Goal: Book appointment/travel/reservation

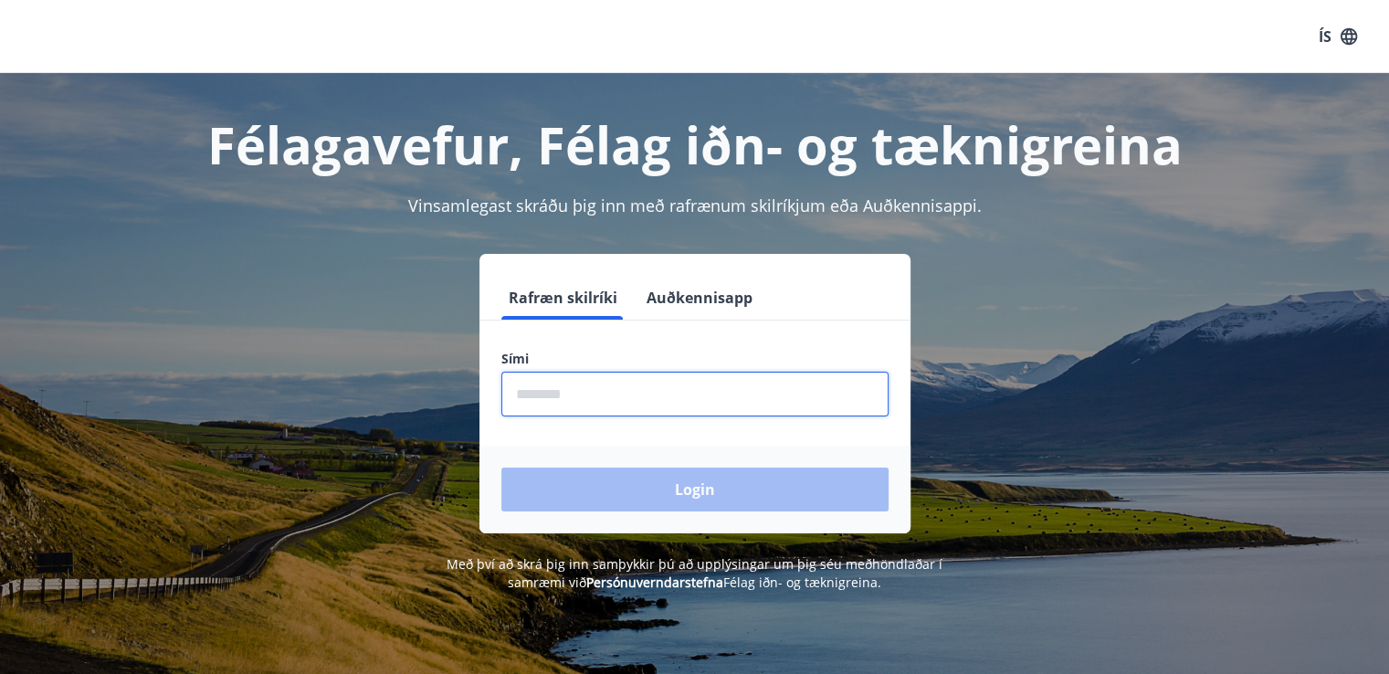
click at [630, 388] on input "phone" at bounding box center [694, 394] width 387 height 45
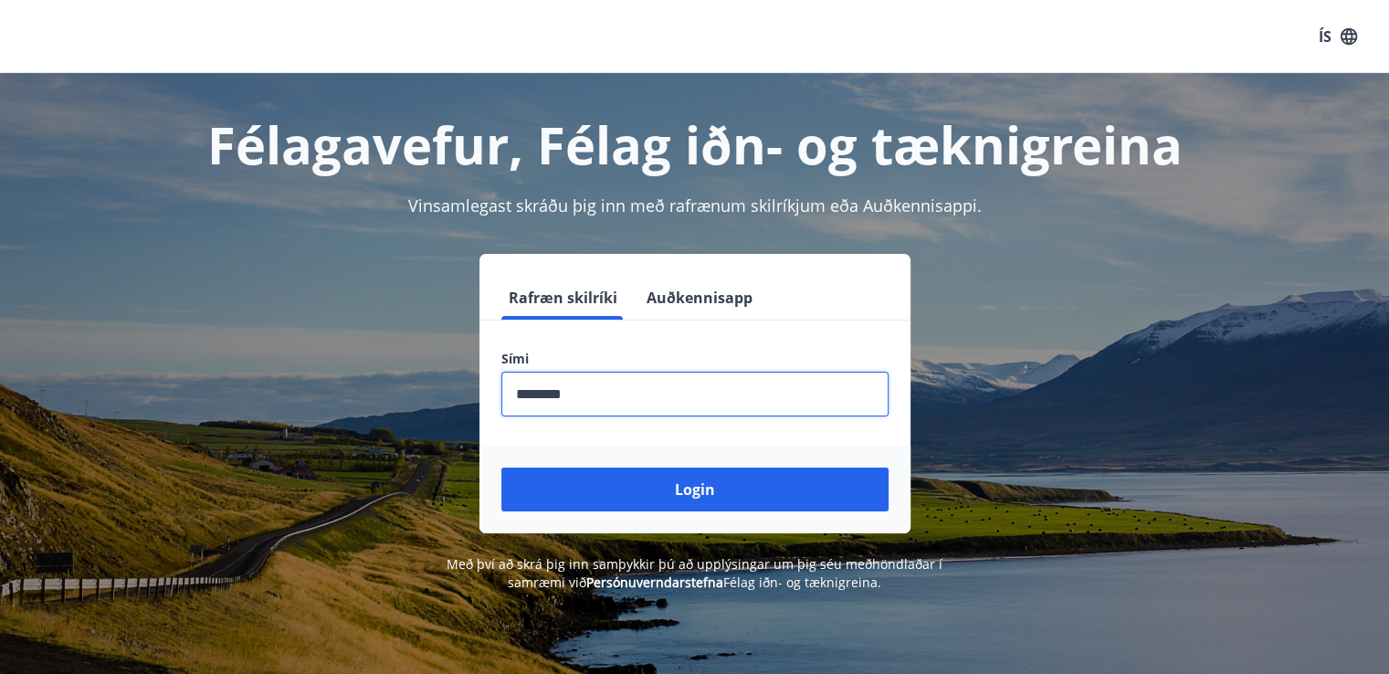
type input "********"
click at [501, 467] on button "Login" at bounding box center [694, 489] width 387 height 44
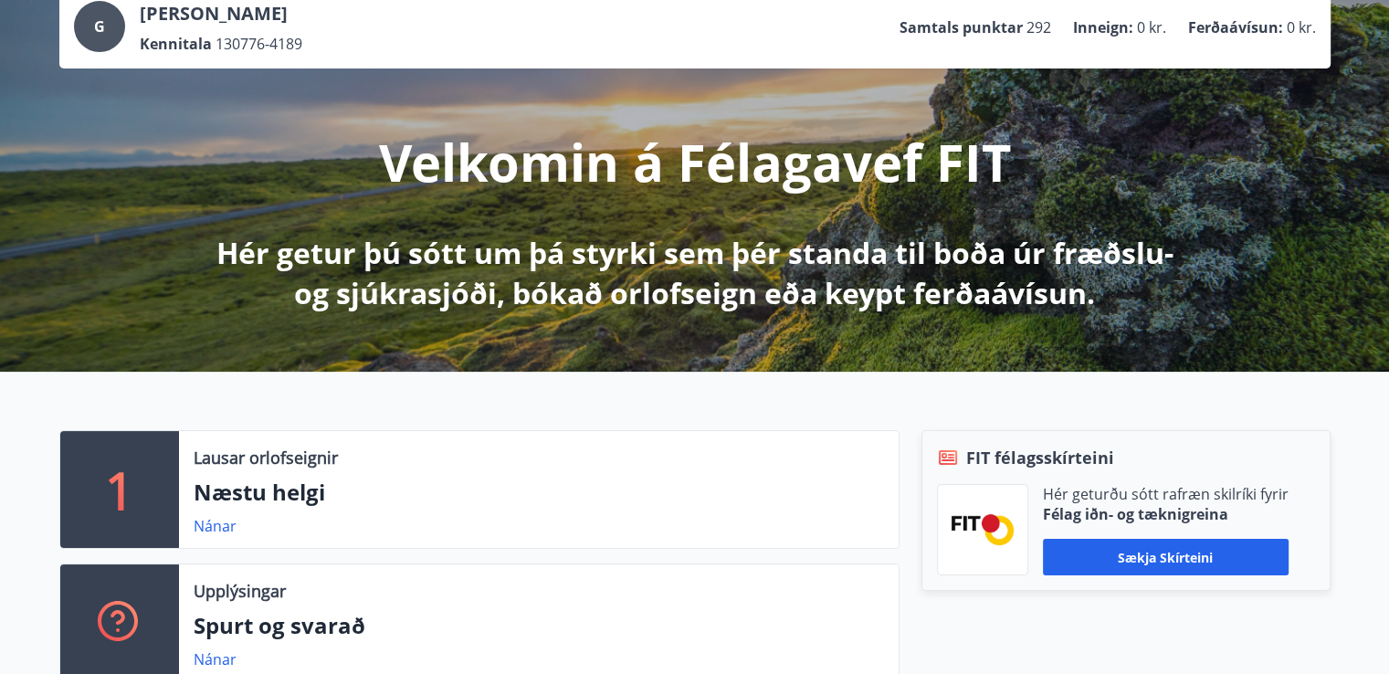
scroll to position [130, 0]
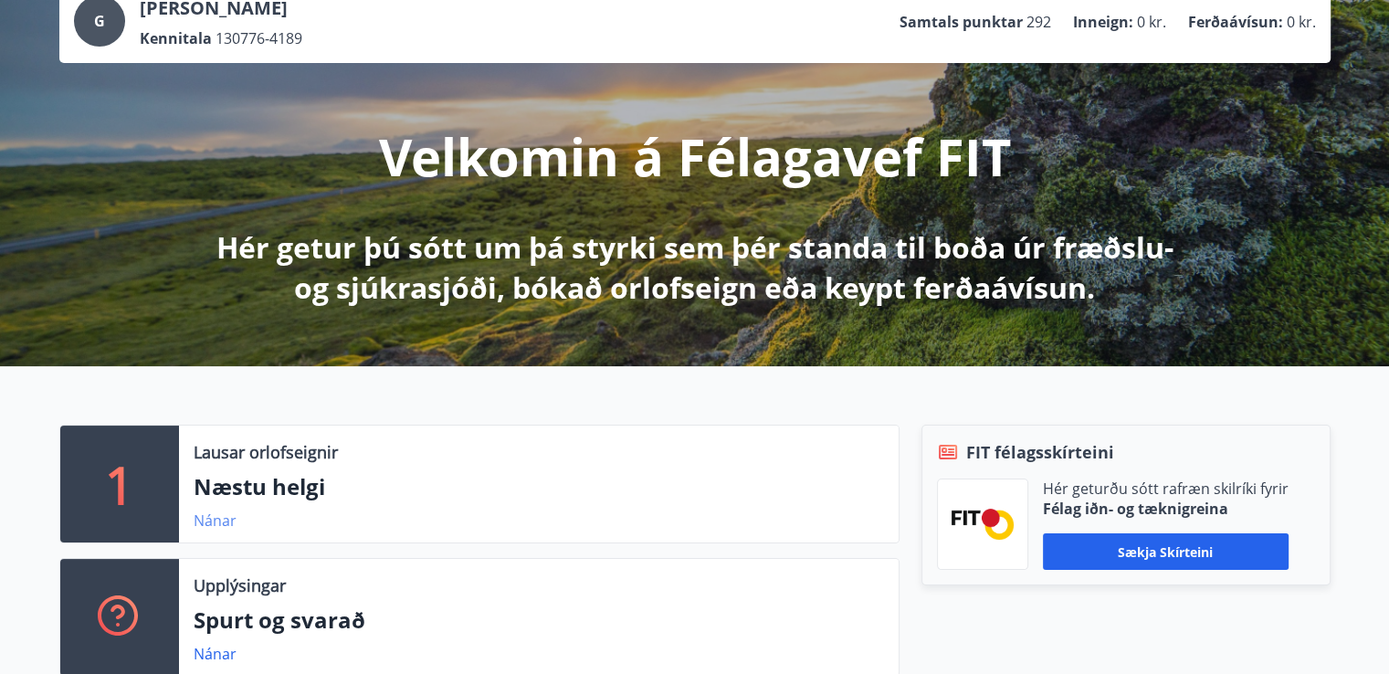
click at [209, 516] on link "Nánar" at bounding box center [215, 520] width 43 height 20
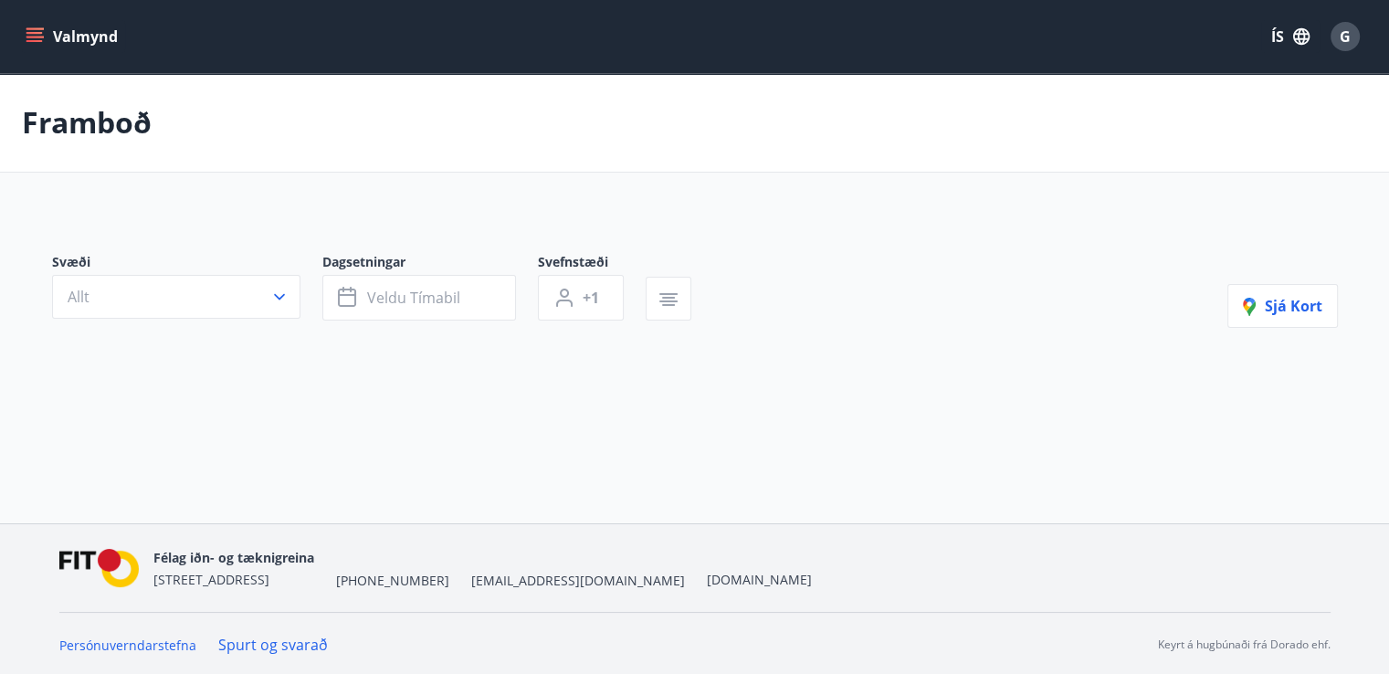
type input "*"
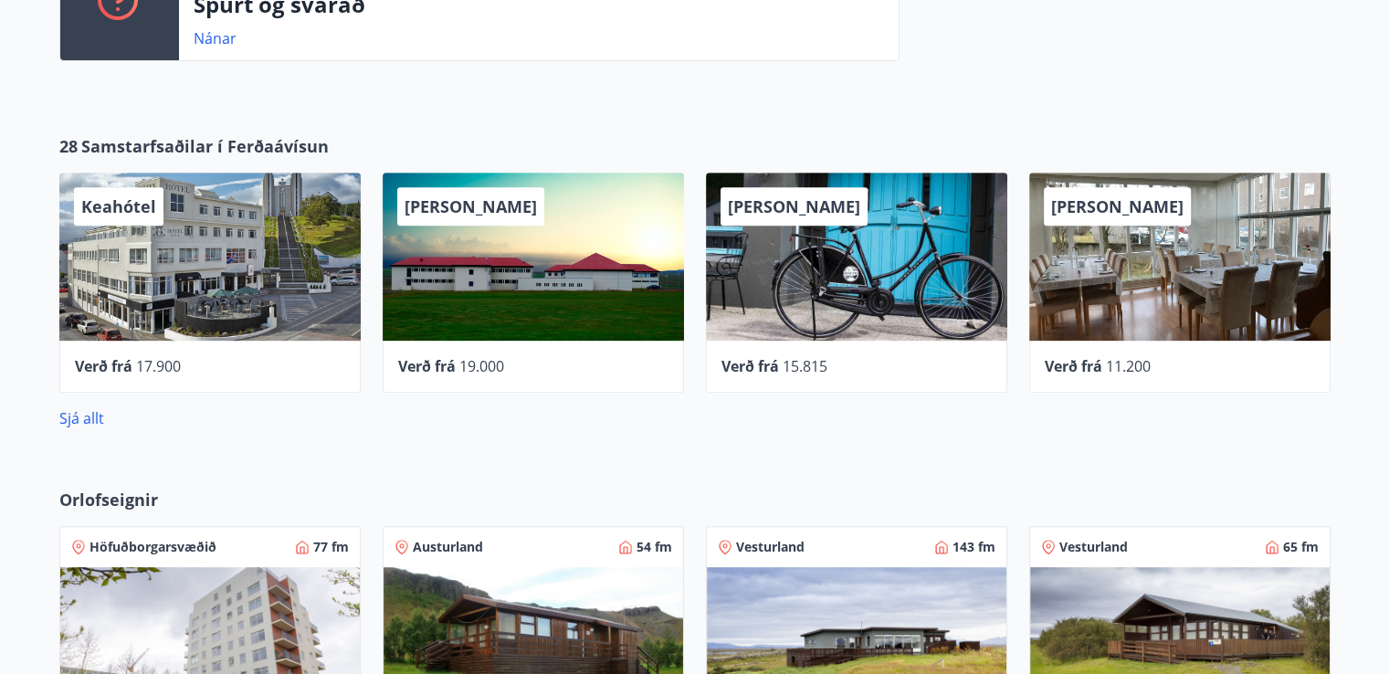
scroll to position [743, 0]
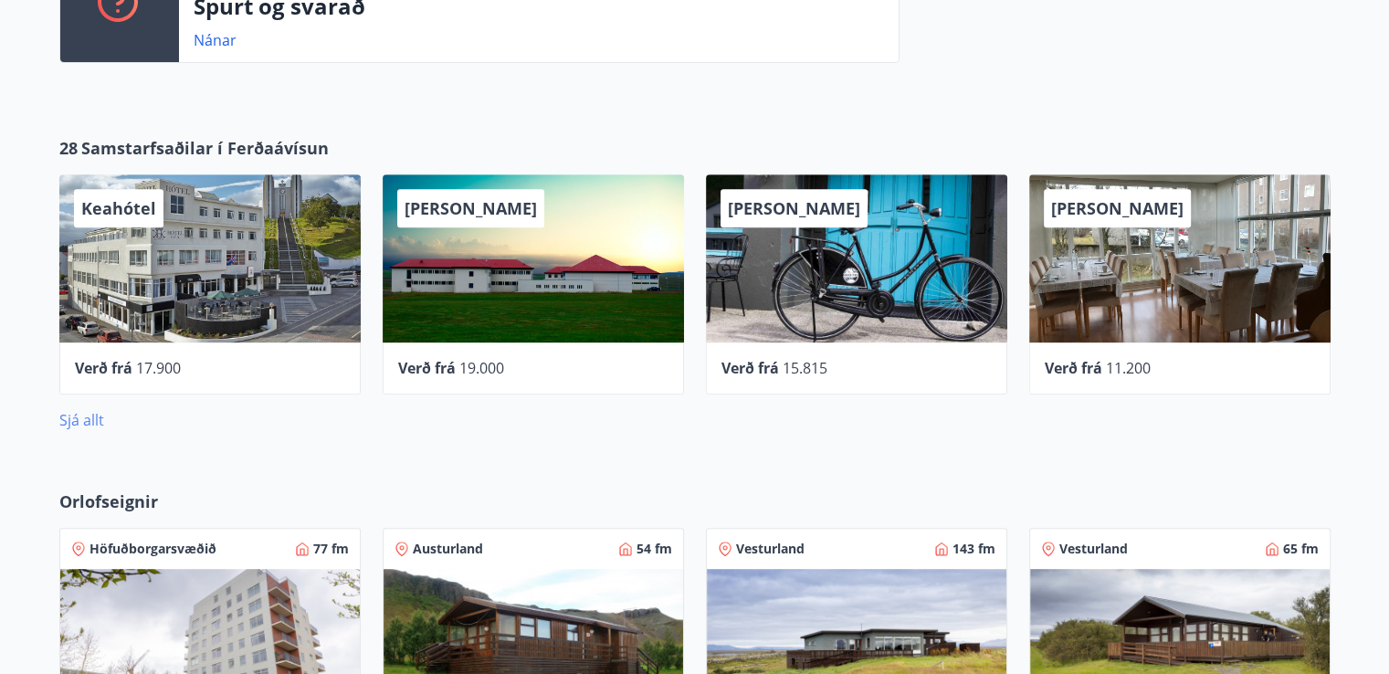
click at [84, 422] on link "Sjá allt" at bounding box center [81, 420] width 45 height 20
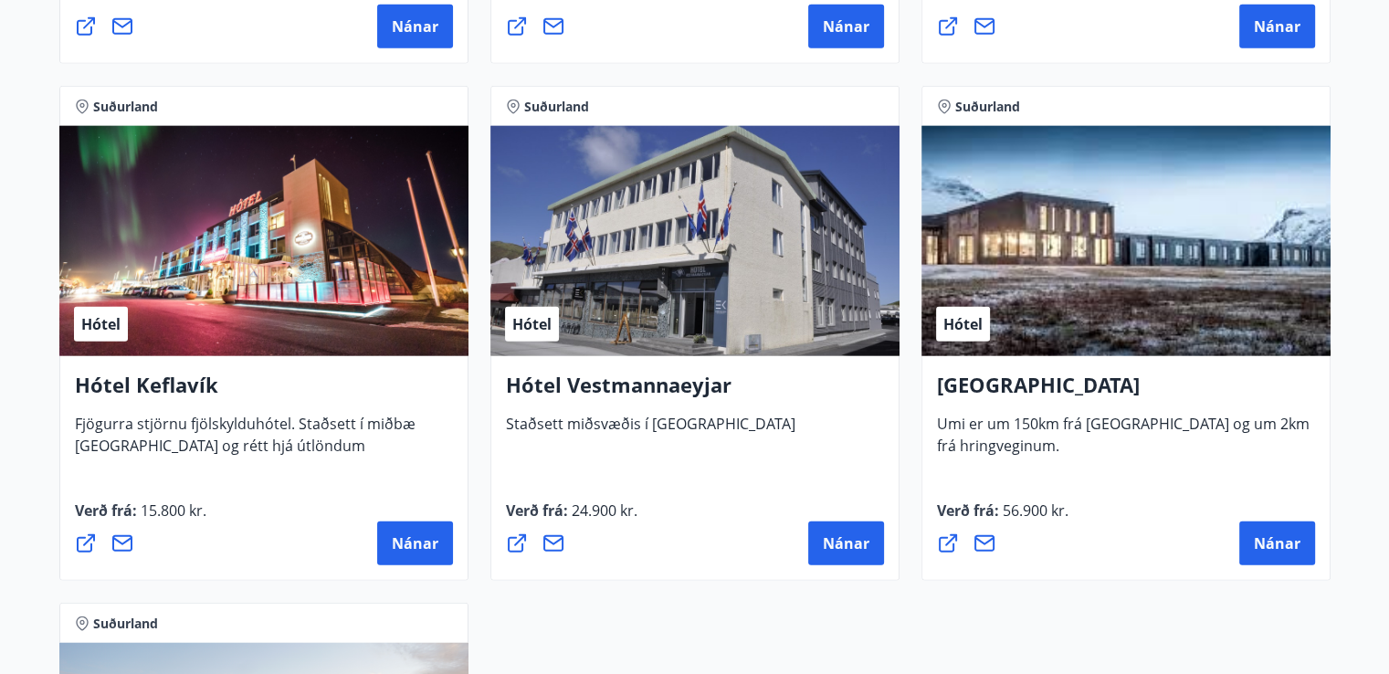
scroll to position [4414, 0]
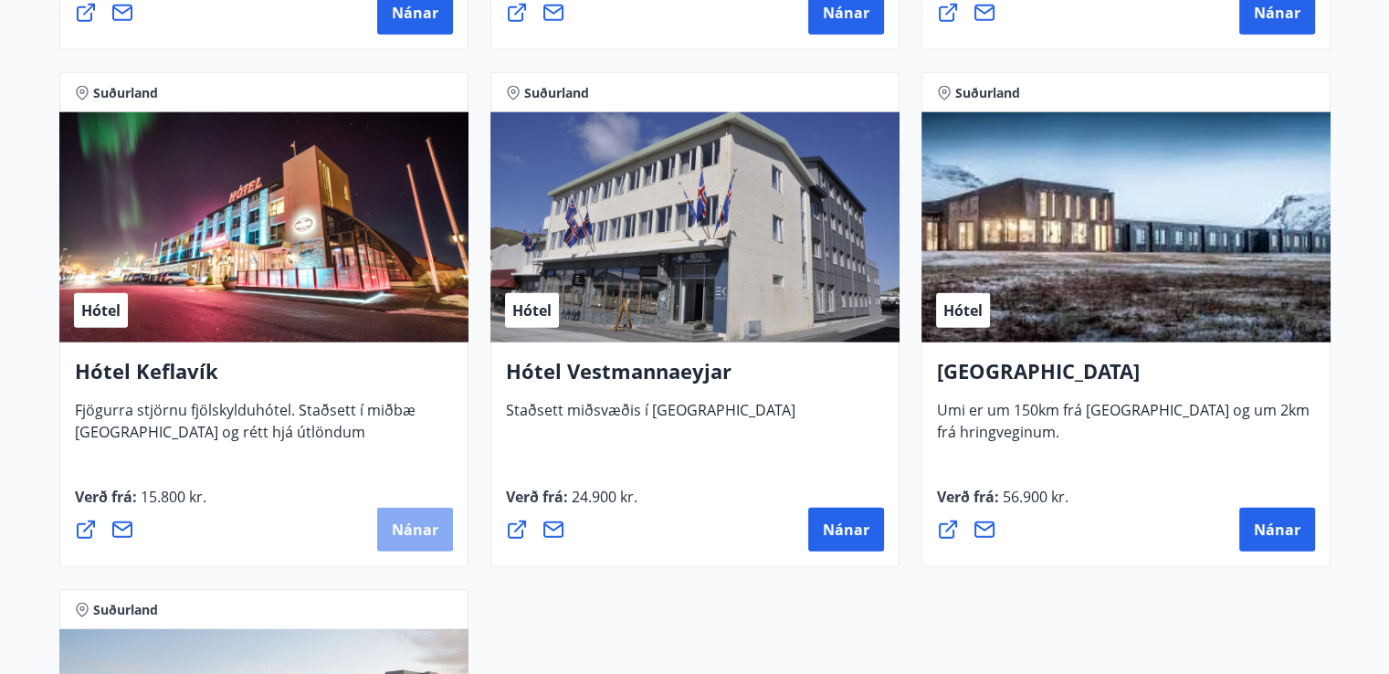
click at [428, 531] on span "Nánar" at bounding box center [415, 529] width 47 height 20
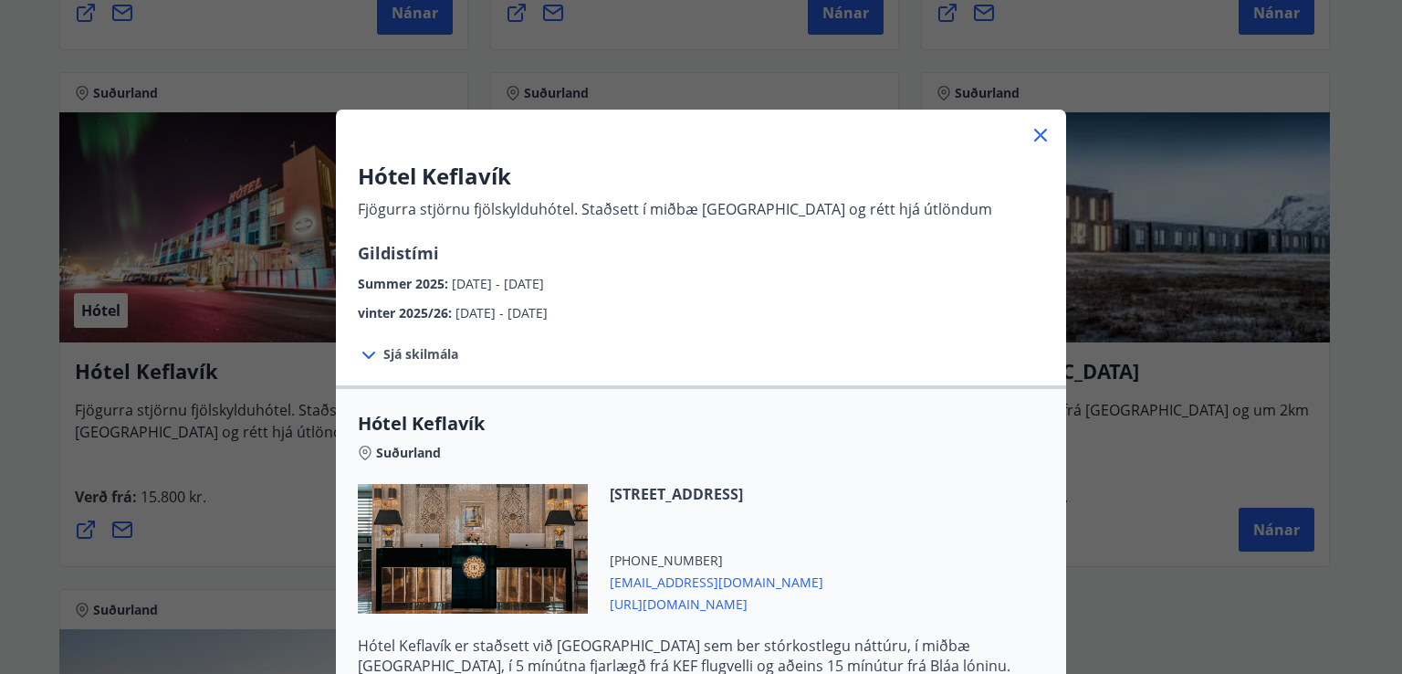
click at [362, 354] on icon at bounding box center [369, 355] width 22 height 22
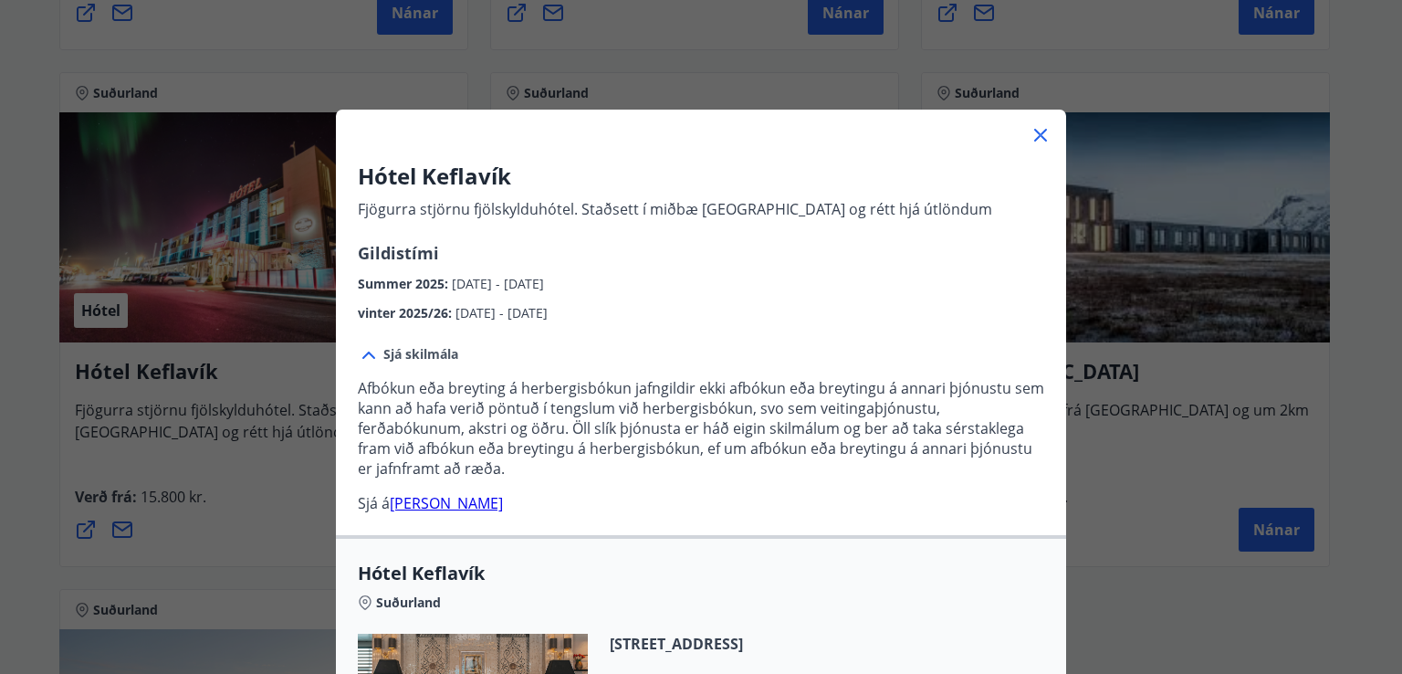
click at [1040, 135] on icon at bounding box center [1041, 135] width 22 height 22
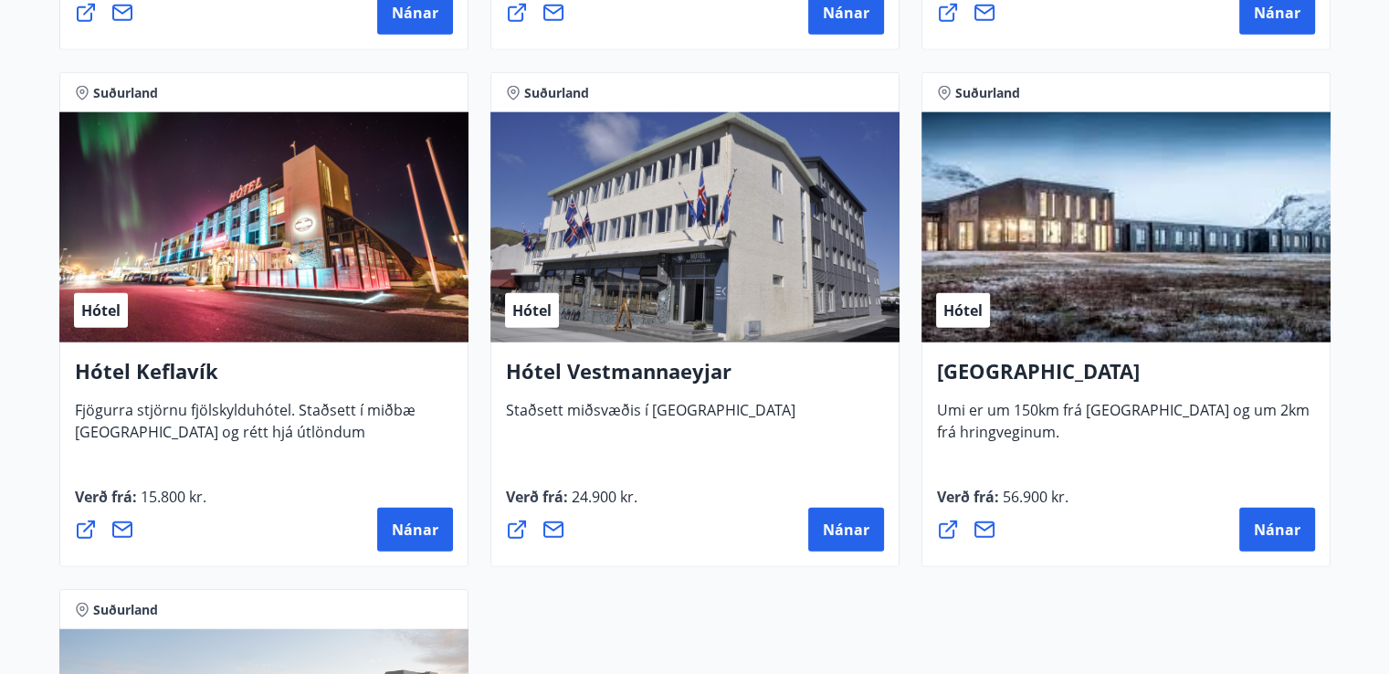
click at [88, 527] on icon at bounding box center [86, 529] width 18 height 18
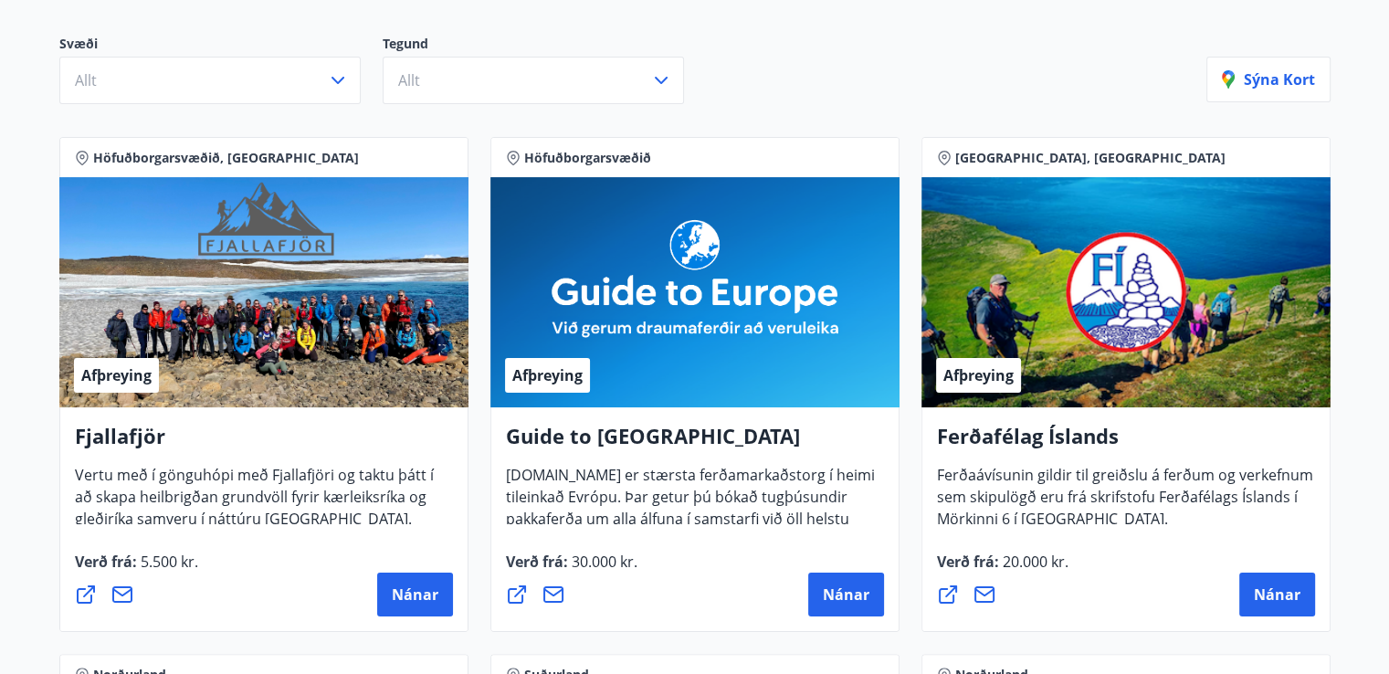
scroll to position [223, 0]
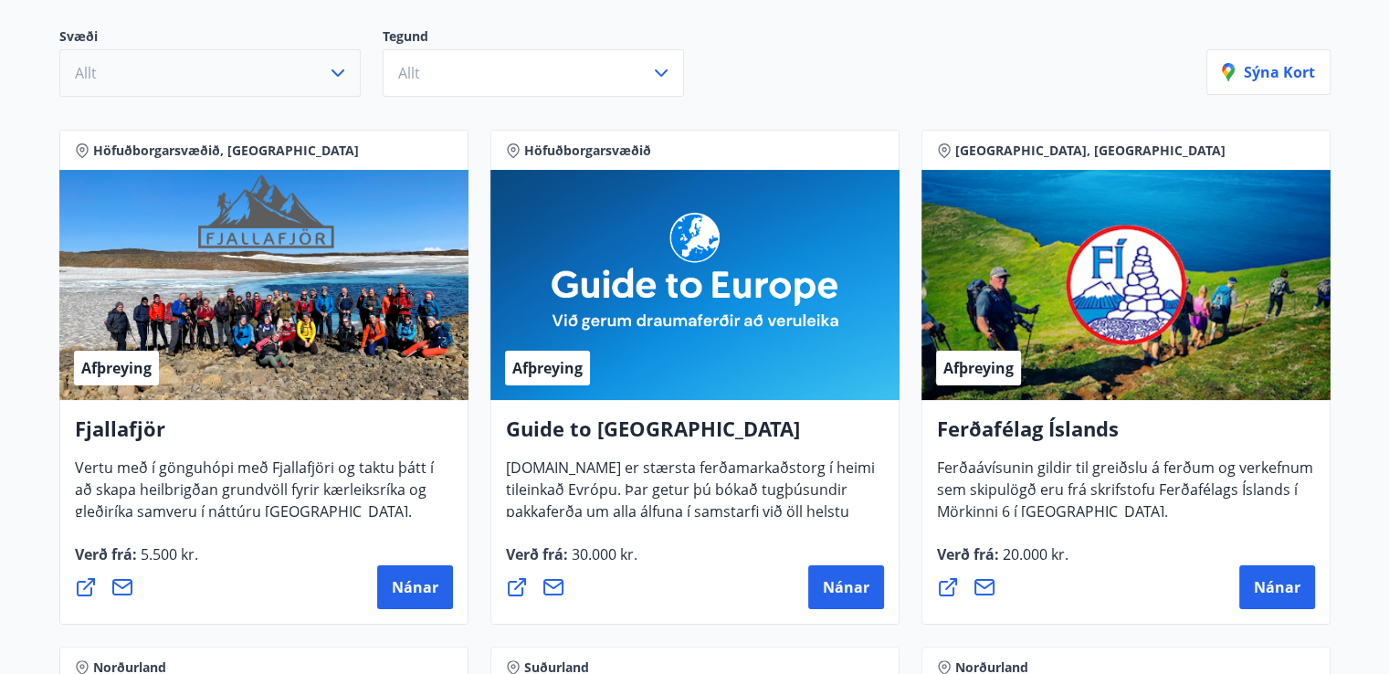
click at [341, 67] on icon "button" at bounding box center [338, 73] width 22 height 22
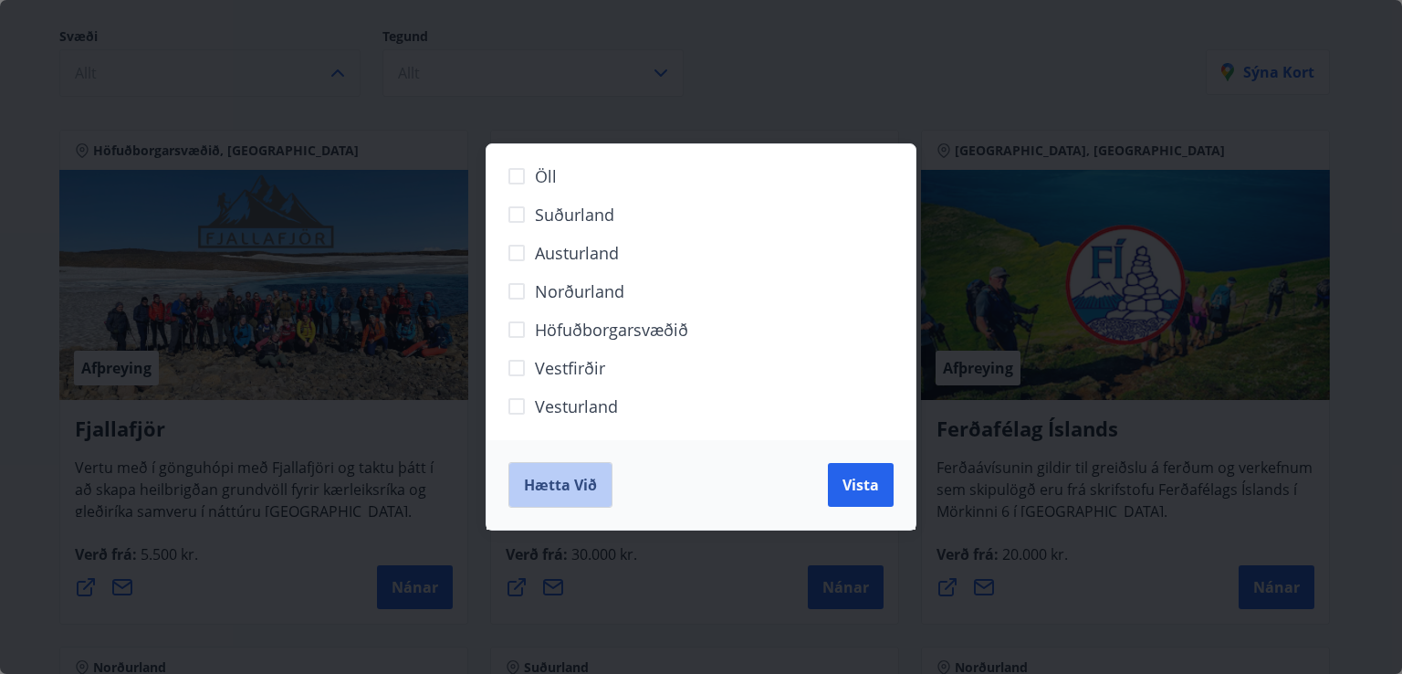
click at [562, 476] on span "Hætta við" at bounding box center [560, 485] width 73 height 20
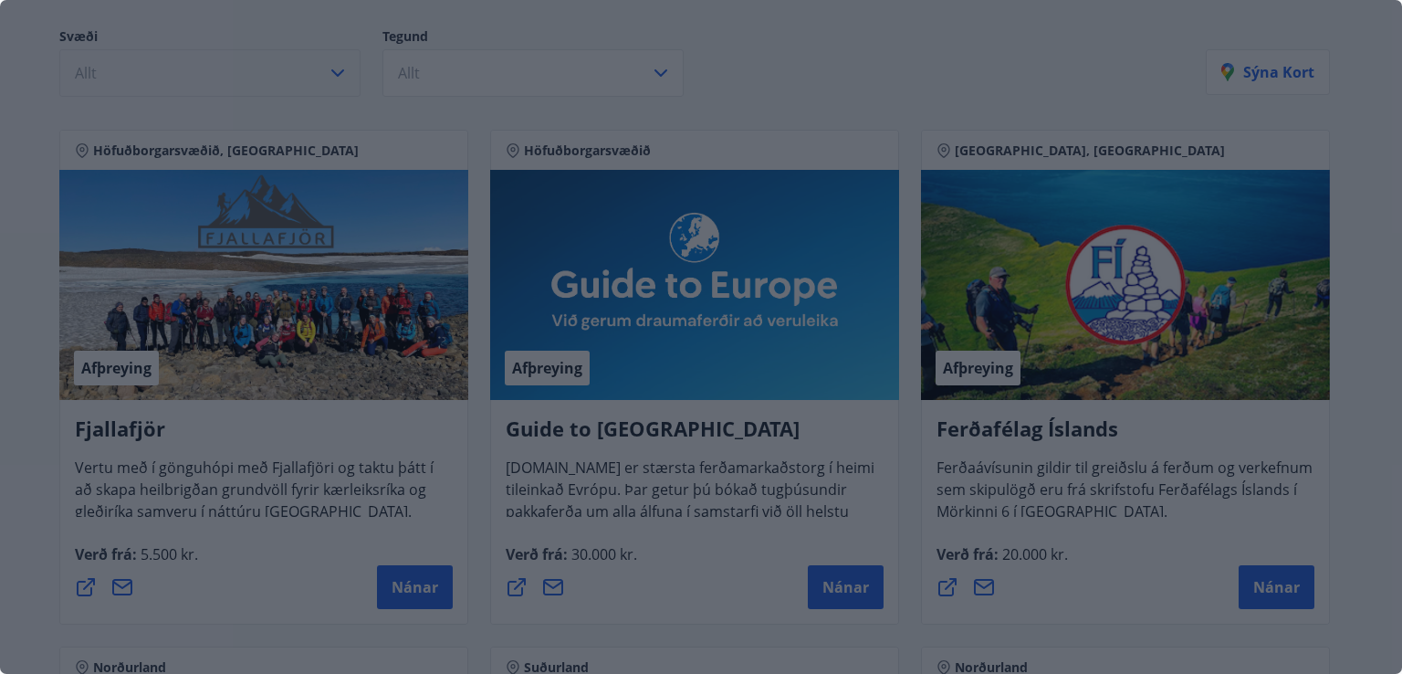
click at [562, 476] on span "Hætta við" at bounding box center [560, 485] width 73 height 20
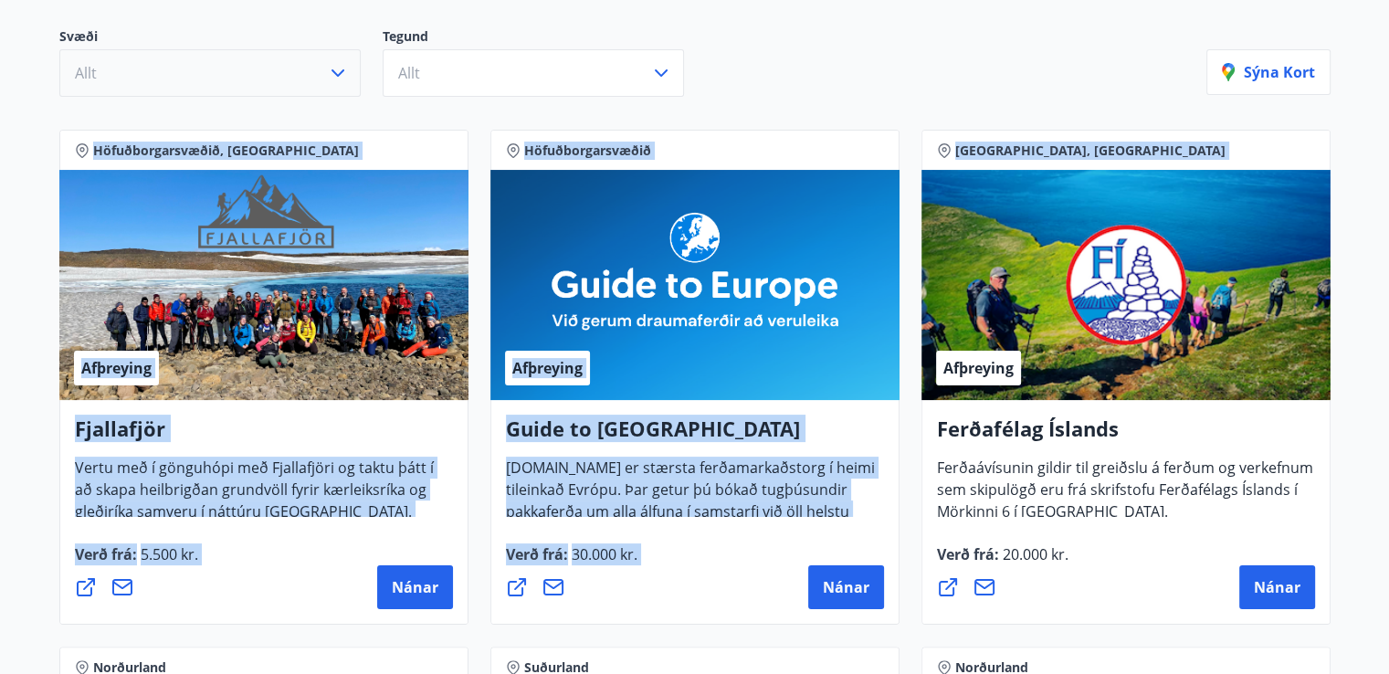
drag, startPoint x: 1388, startPoint y: 85, endPoint x: 1399, endPoint y: 188, distance: 103.7
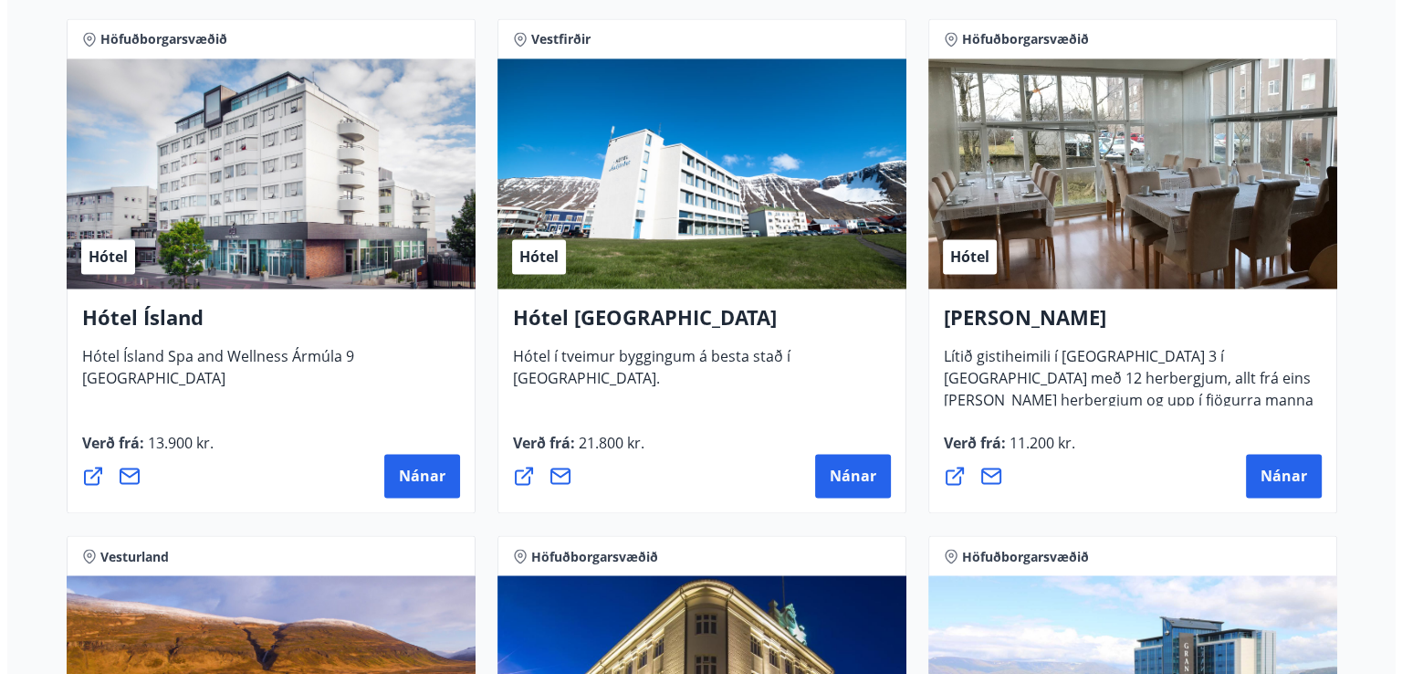
scroll to position [2925, 0]
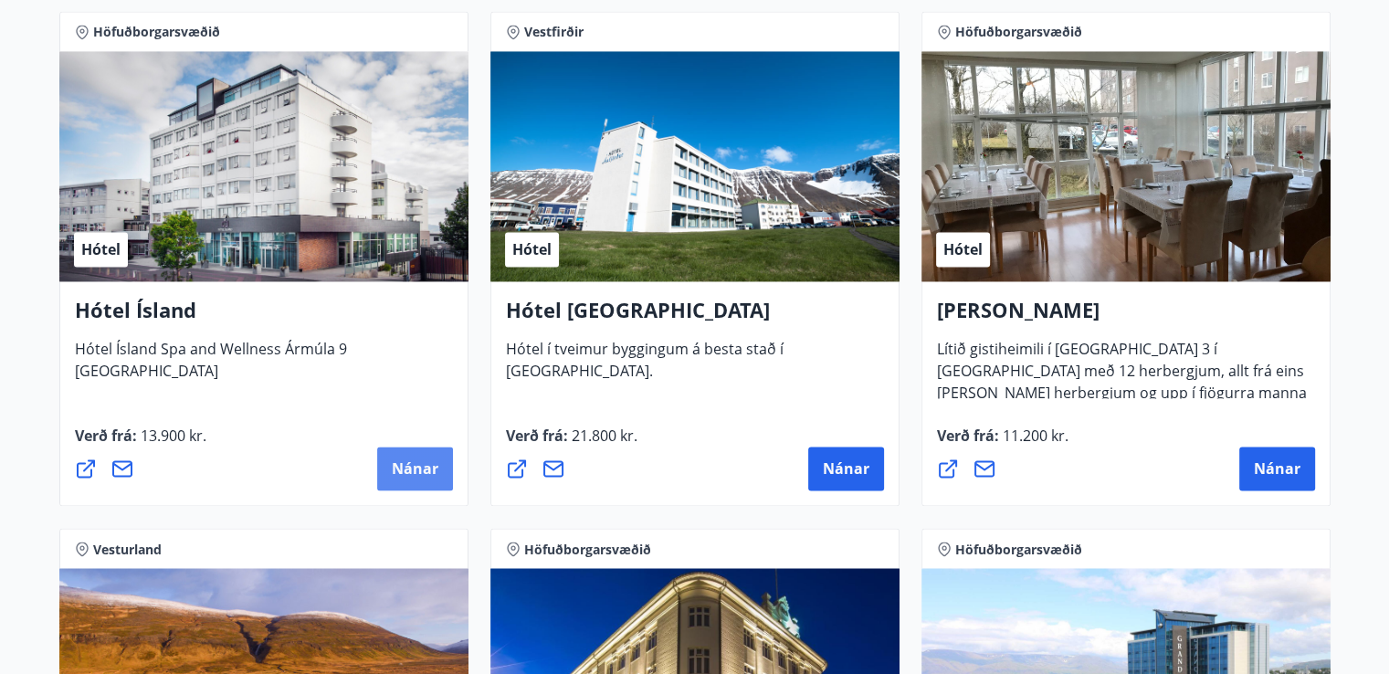
click at [418, 466] on span "Nánar" at bounding box center [415, 468] width 47 height 20
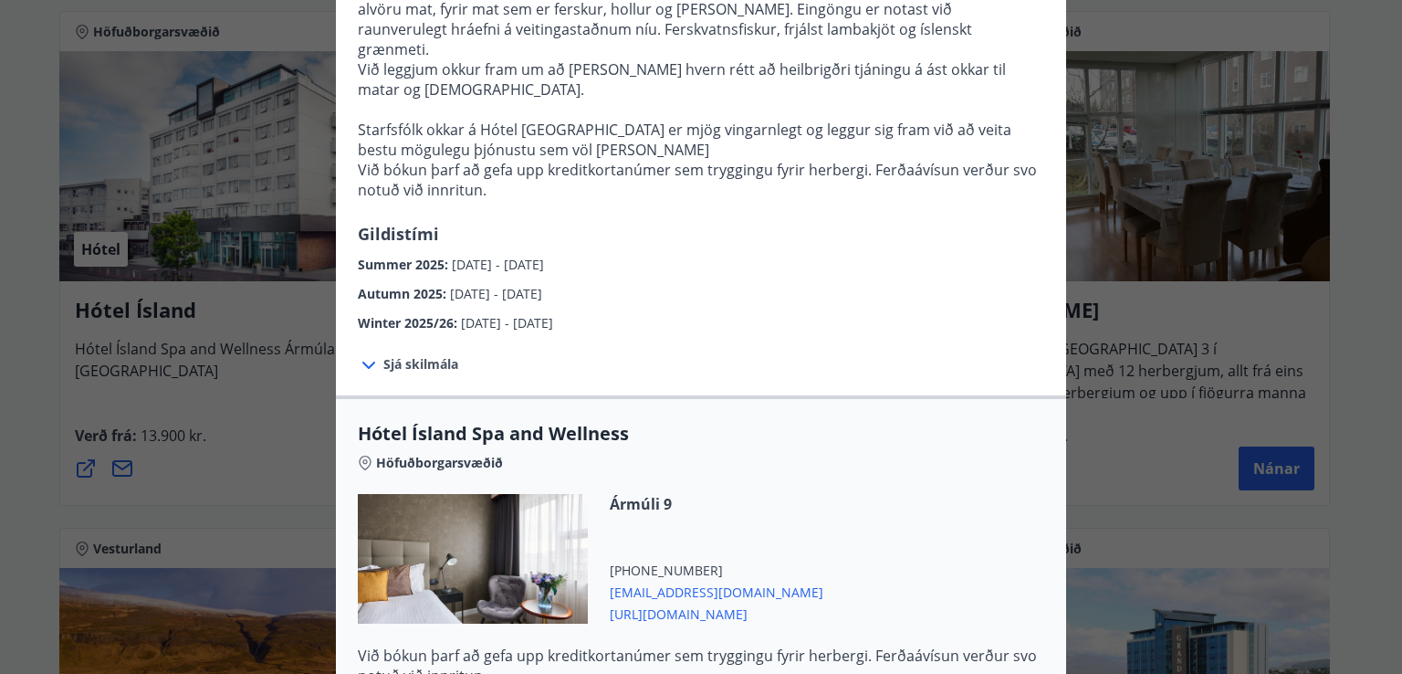
scroll to position [643, 0]
click at [1282, 364] on div "Hótel Ísland Sendu skilaboð til að panta herbergi [EMAIL_ADDRESS][DOMAIN_NAME] …" at bounding box center [701, 337] width 1402 height 674
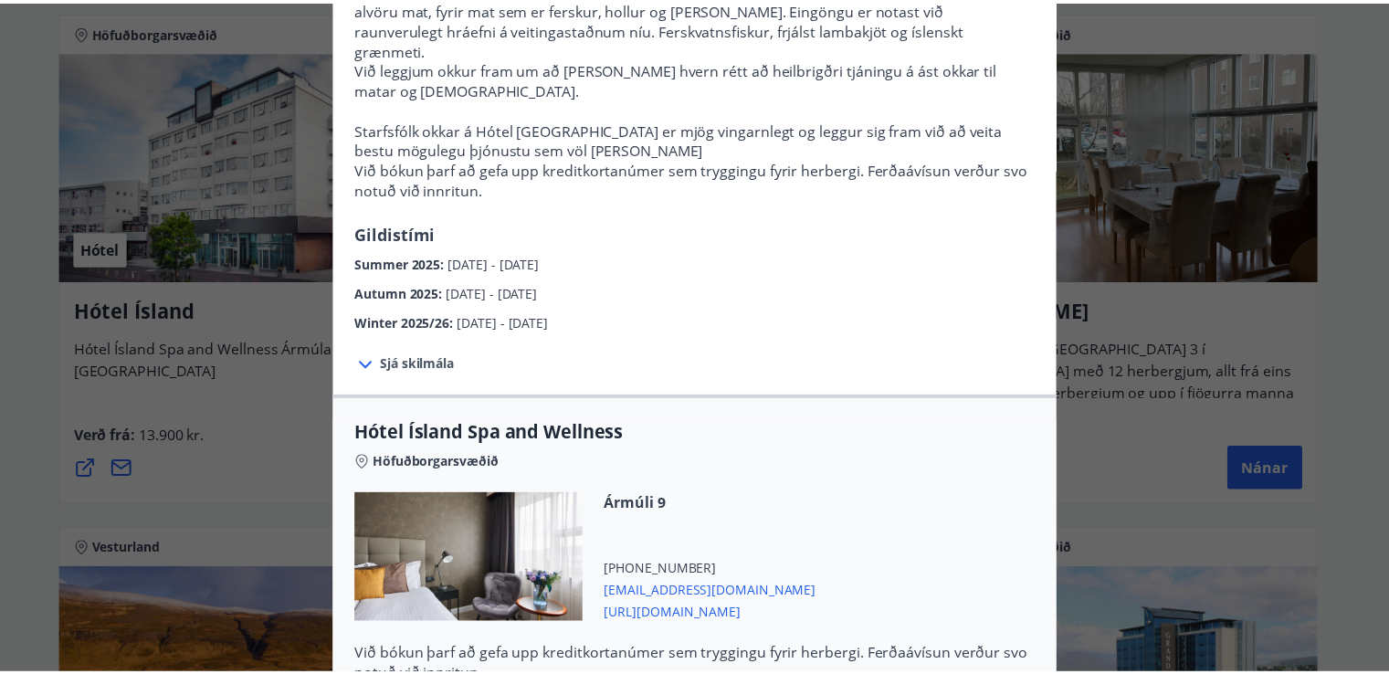
scroll to position [0, 0]
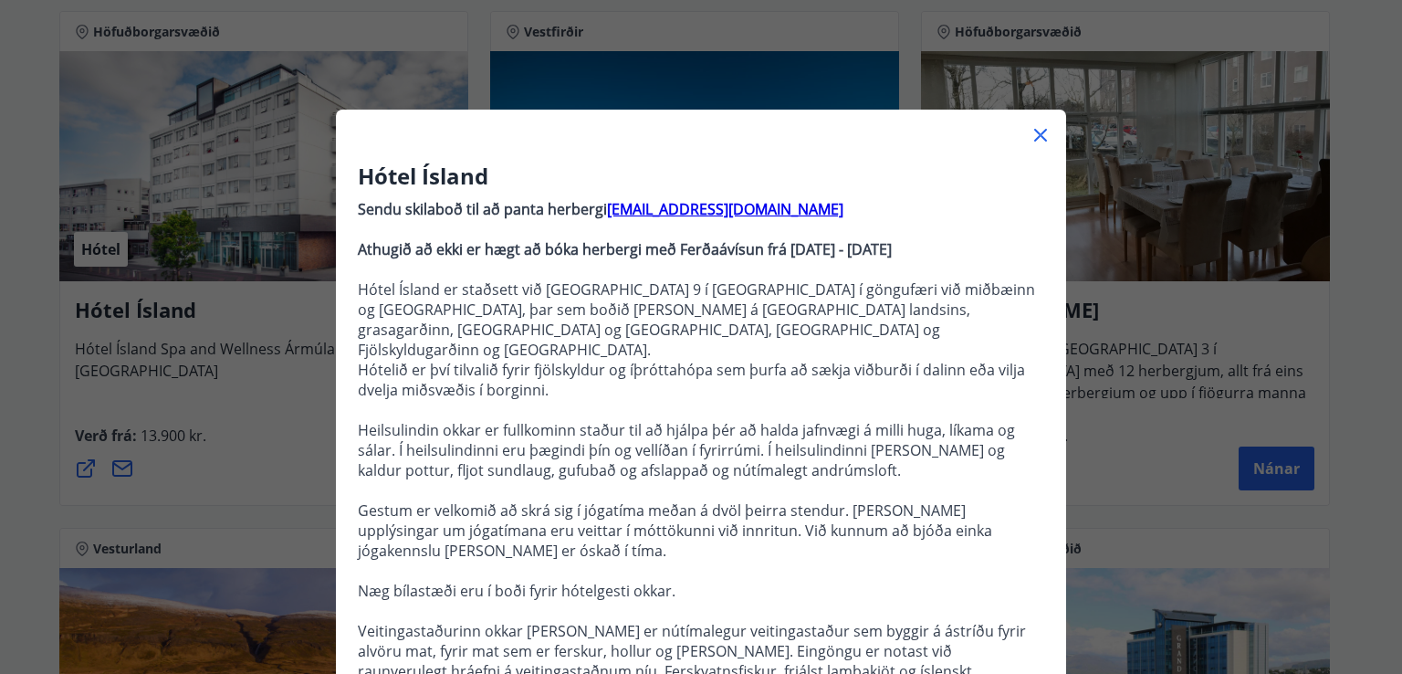
click at [1030, 141] on icon at bounding box center [1041, 135] width 22 height 22
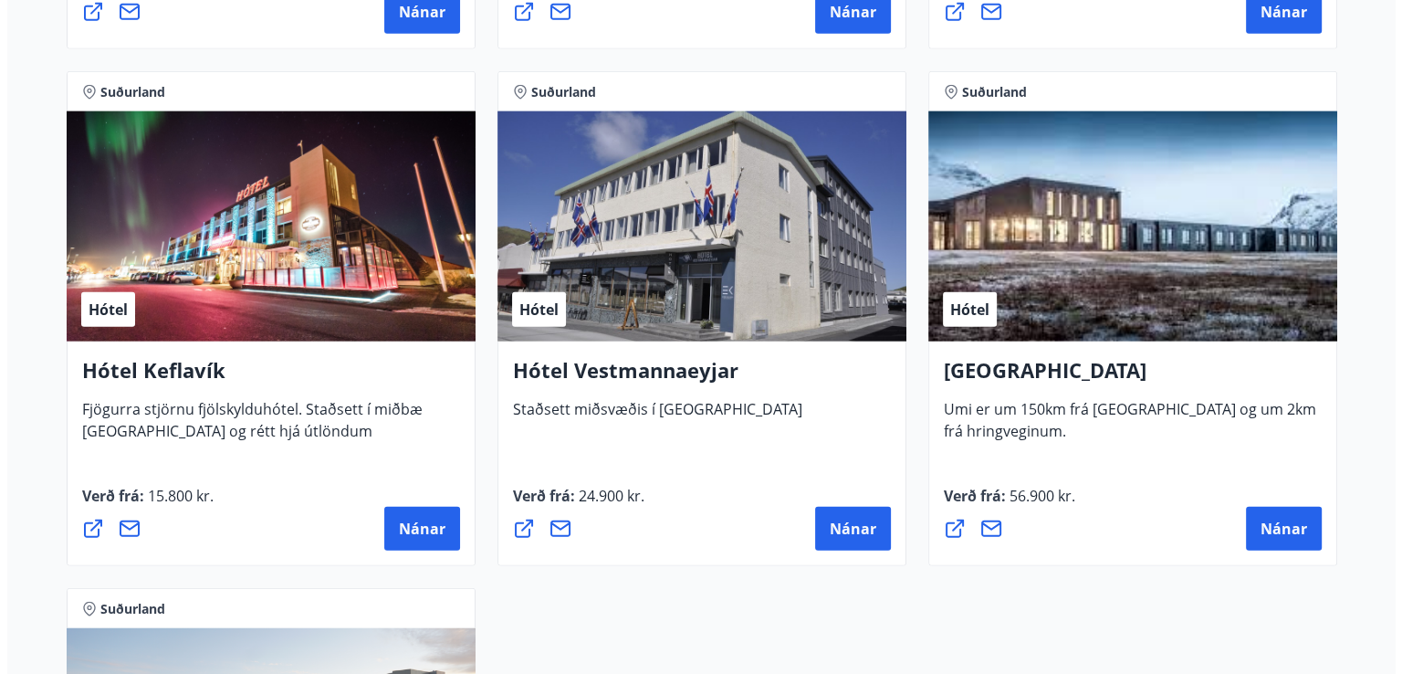
scroll to position [4422, 0]
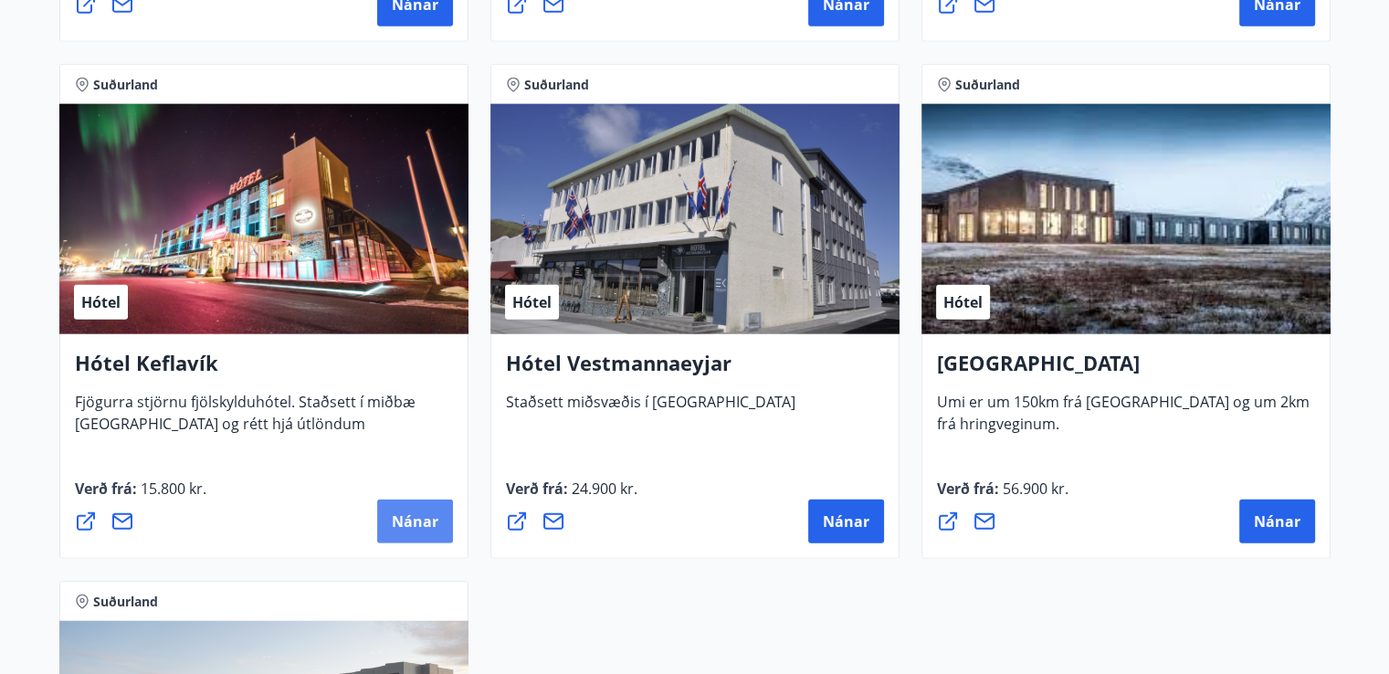
click at [409, 514] on span "Nánar" at bounding box center [415, 521] width 47 height 20
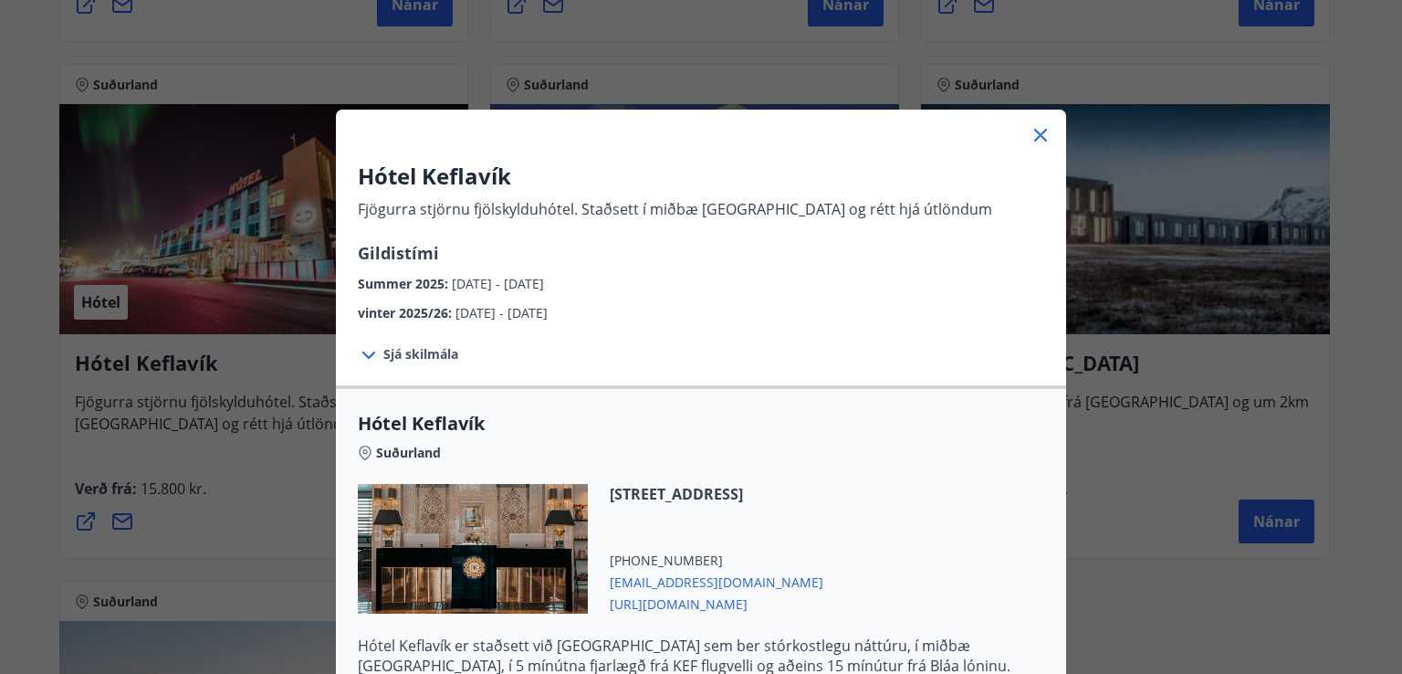
drag, startPoint x: 1198, startPoint y: 337, endPoint x: 1234, endPoint y: 457, distance: 125.9
click at [1234, 457] on div "Hótel Keflavík Fjögurra stjörnu fjölskylduhótel. Staðsett í miðbæ [GEOGRAPHIC_D…" at bounding box center [701, 337] width 1402 height 674
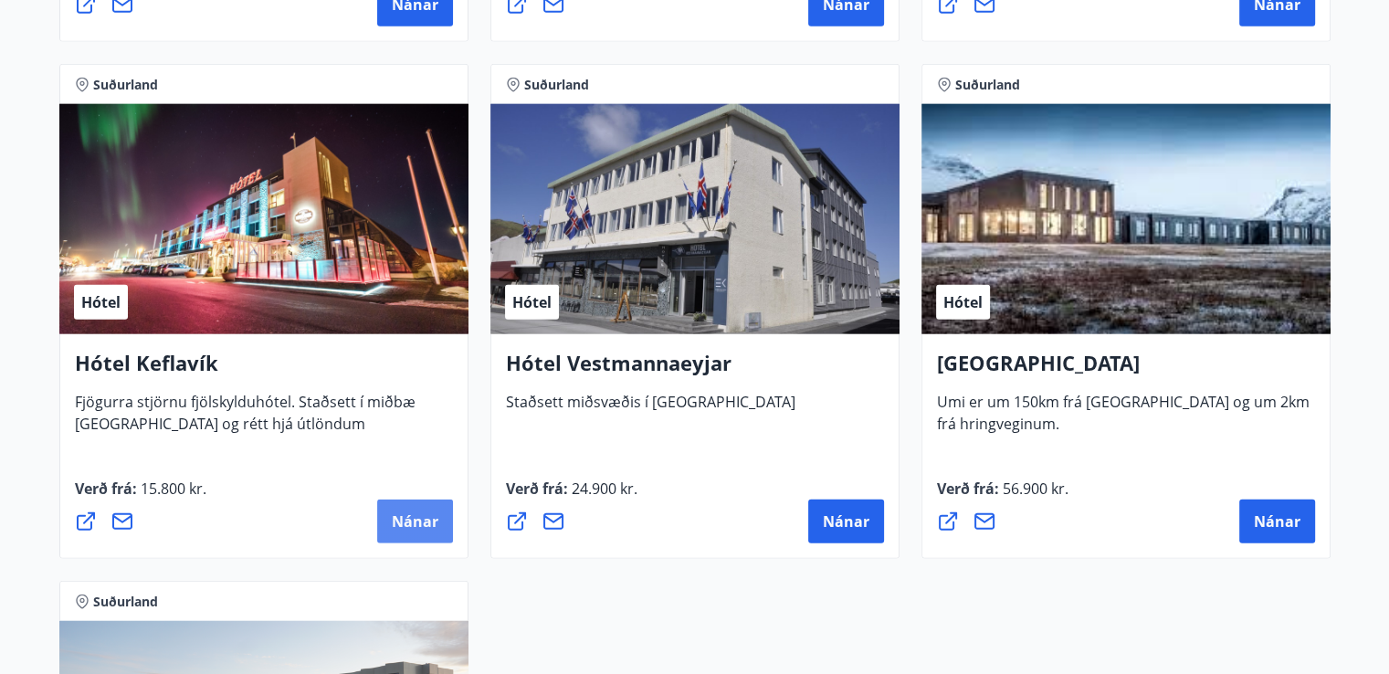
click at [411, 506] on button "Nánar" at bounding box center [415, 521] width 76 height 44
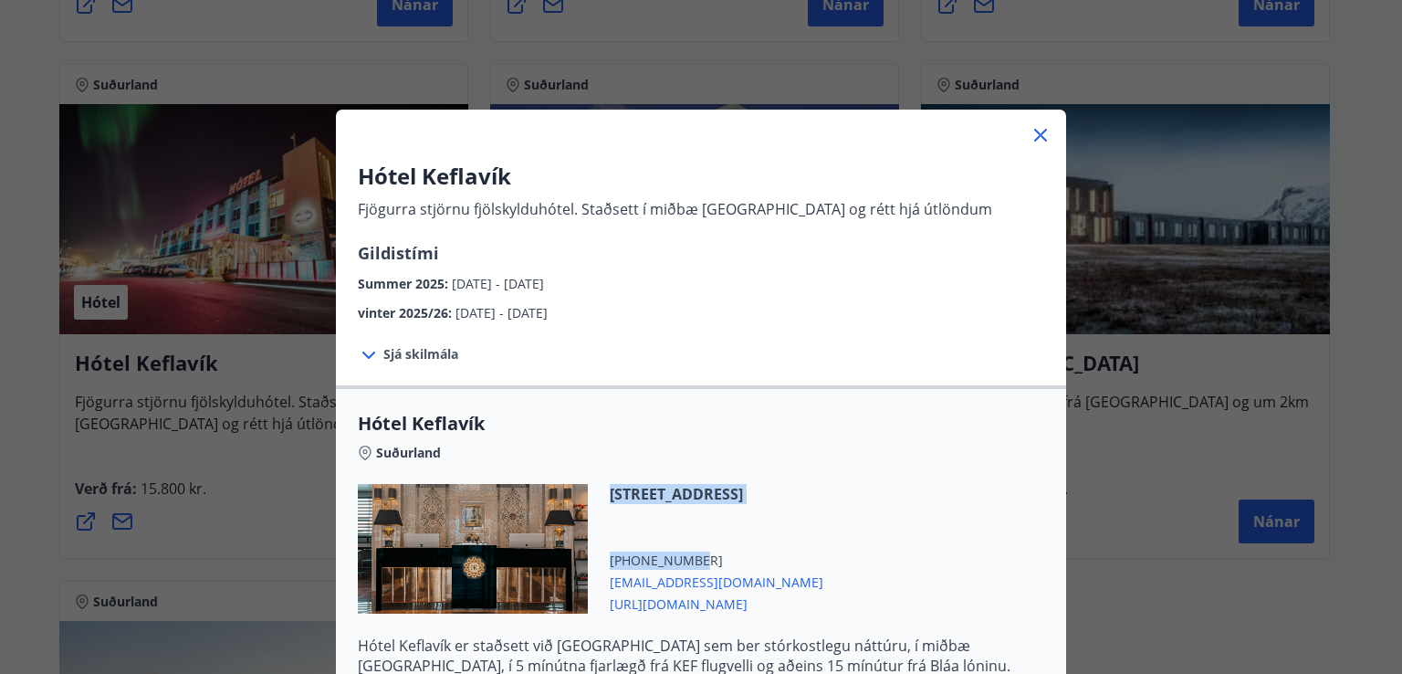
drag, startPoint x: 931, startPoint y: 456, endPoint x: 955, endPoint y: 565, distance: 111.2
click at [955, 565] on div "Hótel Keflavík Suðurland [STREET_ADDRESS] [PHONE_NUMBER] [EMAIL_ADDRESS][DOMAIN…" at bounding box center [701, 553] width 730 height 285
click at [1158, 633] on div "Hótel Keflavík Fjögurra stjörnu fjölskylduhótel. Staðsett í miðbæ [GEOGRAPHIC_D…" at bounding box center [701, 337] width 1402 height 674
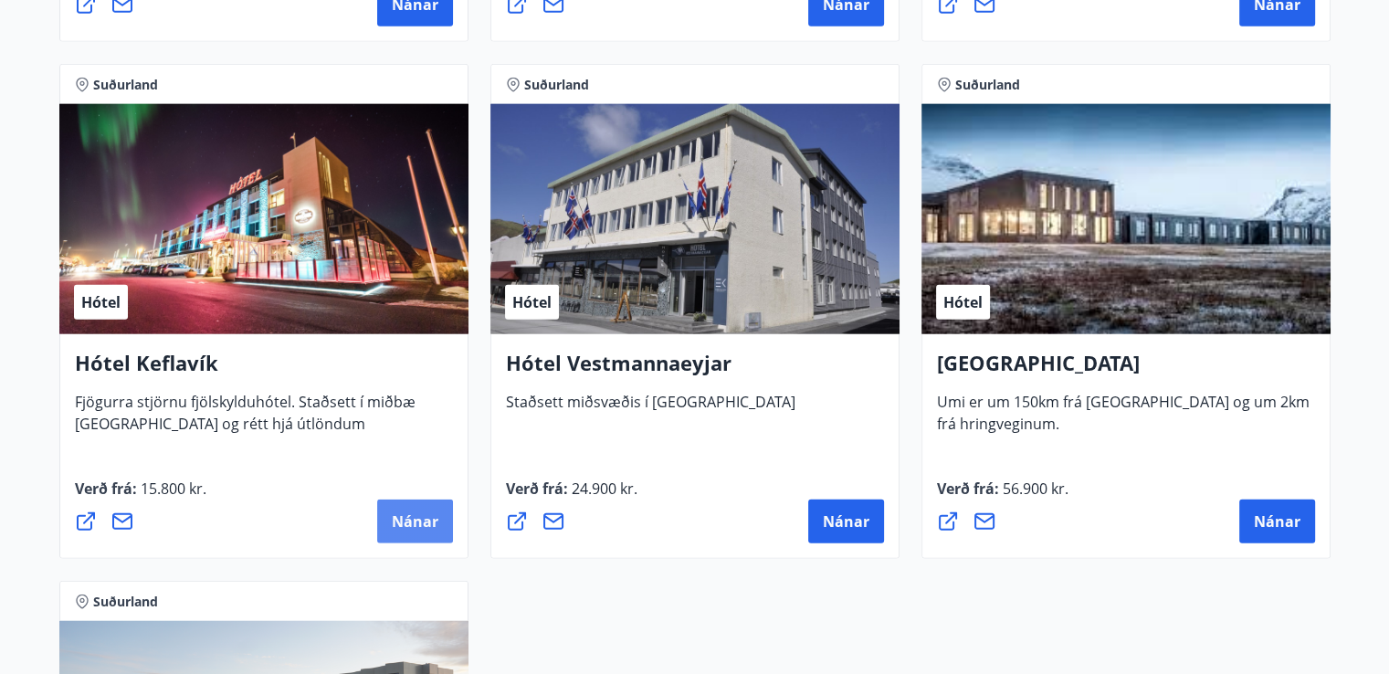
click at [420, 515] on span "Nánar" at bounding box center [415, 521] width 47 height 20
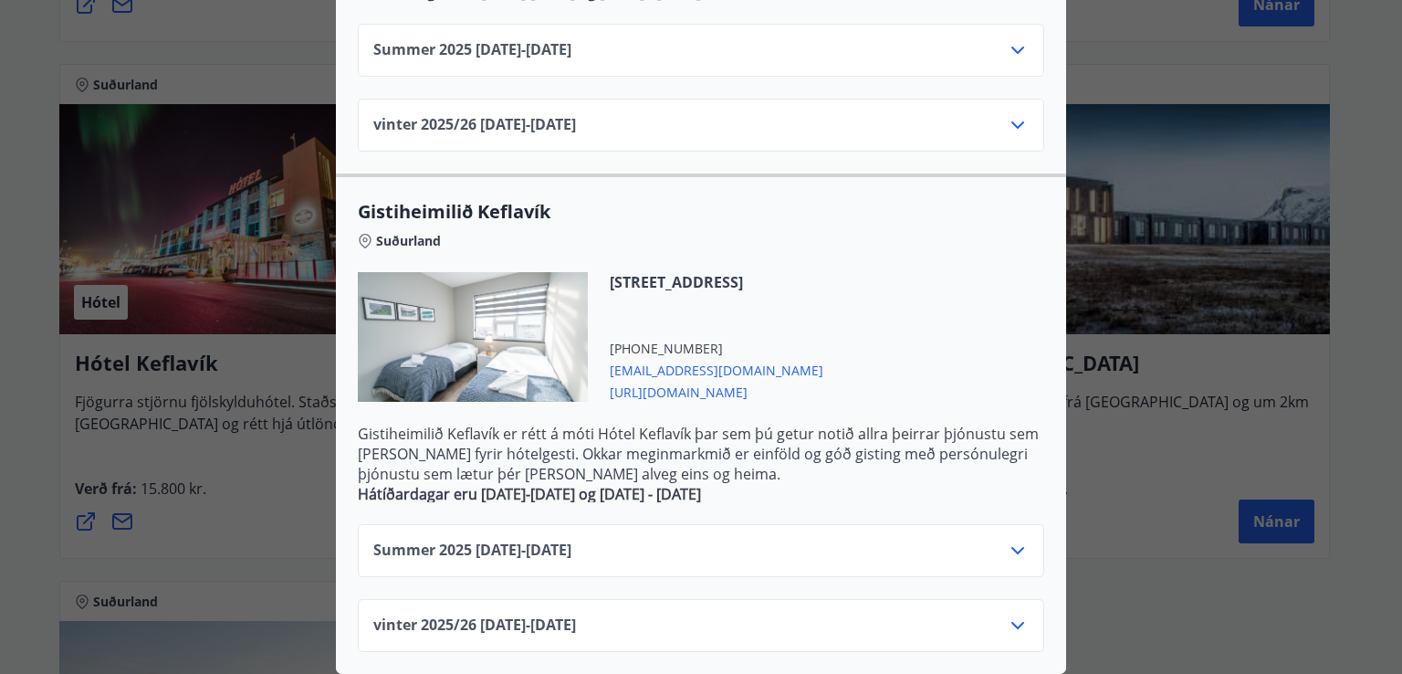
scroll to position [0, 0]
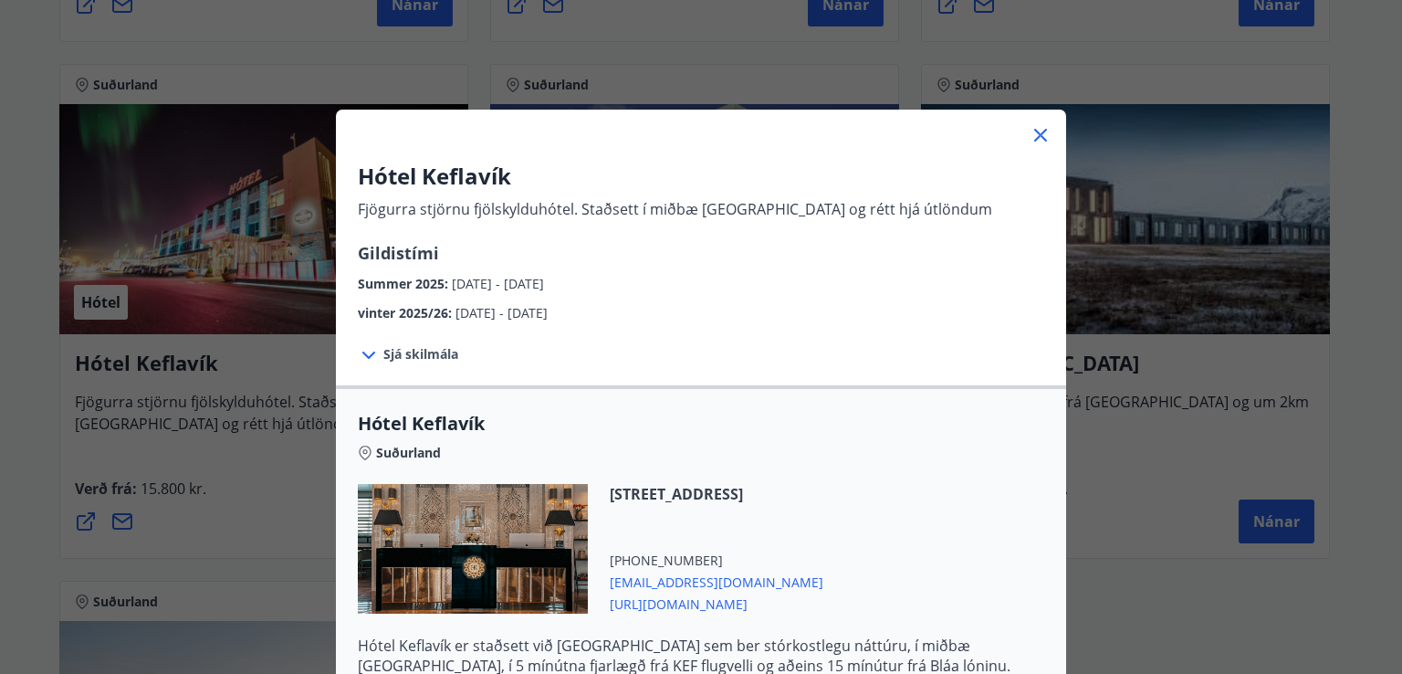
drag, startPoint x: 1357, startPoint y: 523, endPoint x: 1401, endPoint y: 675, distance: 158.0
click at [1340, 114] on div "Hótel Keflavík Fjögurra stjörnu fjölskylduhótel. Staðsett í miðbæ [GEOGRAPHIC_D…" at bounding box center [701, 337] width 1402 height 674
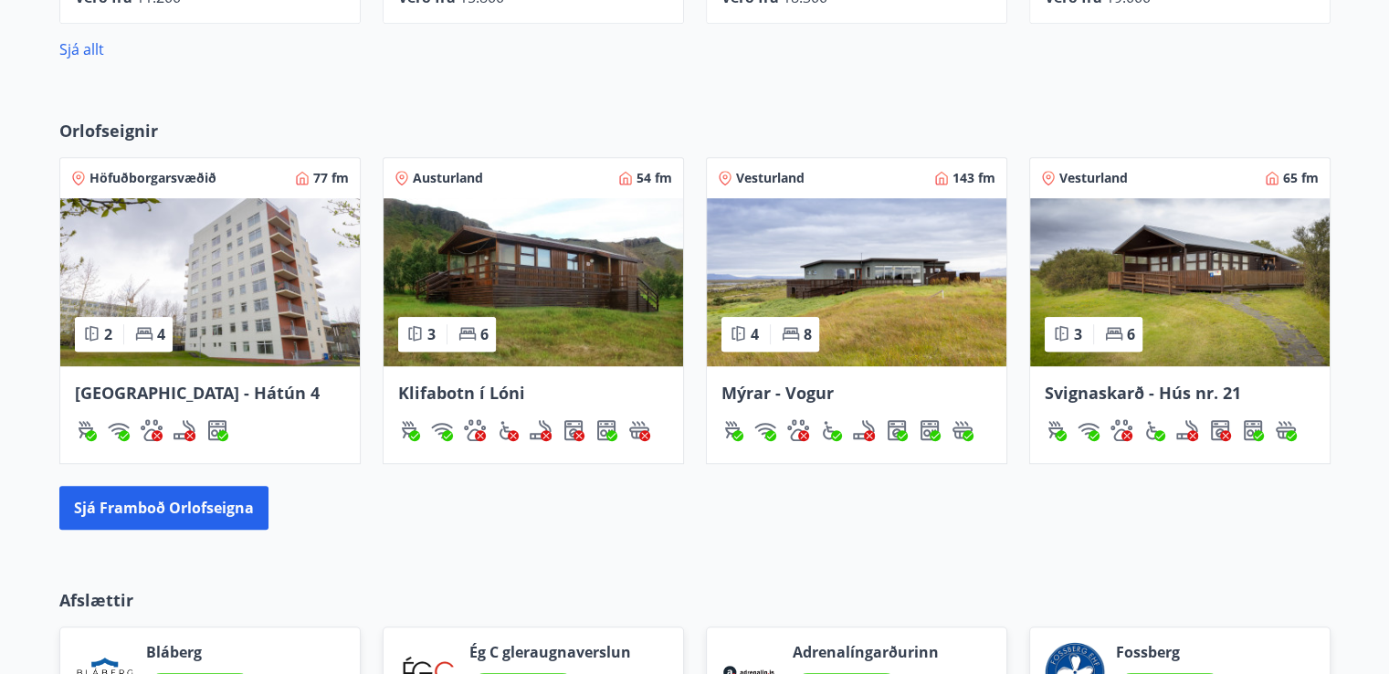
scroll to position [1121, 0]
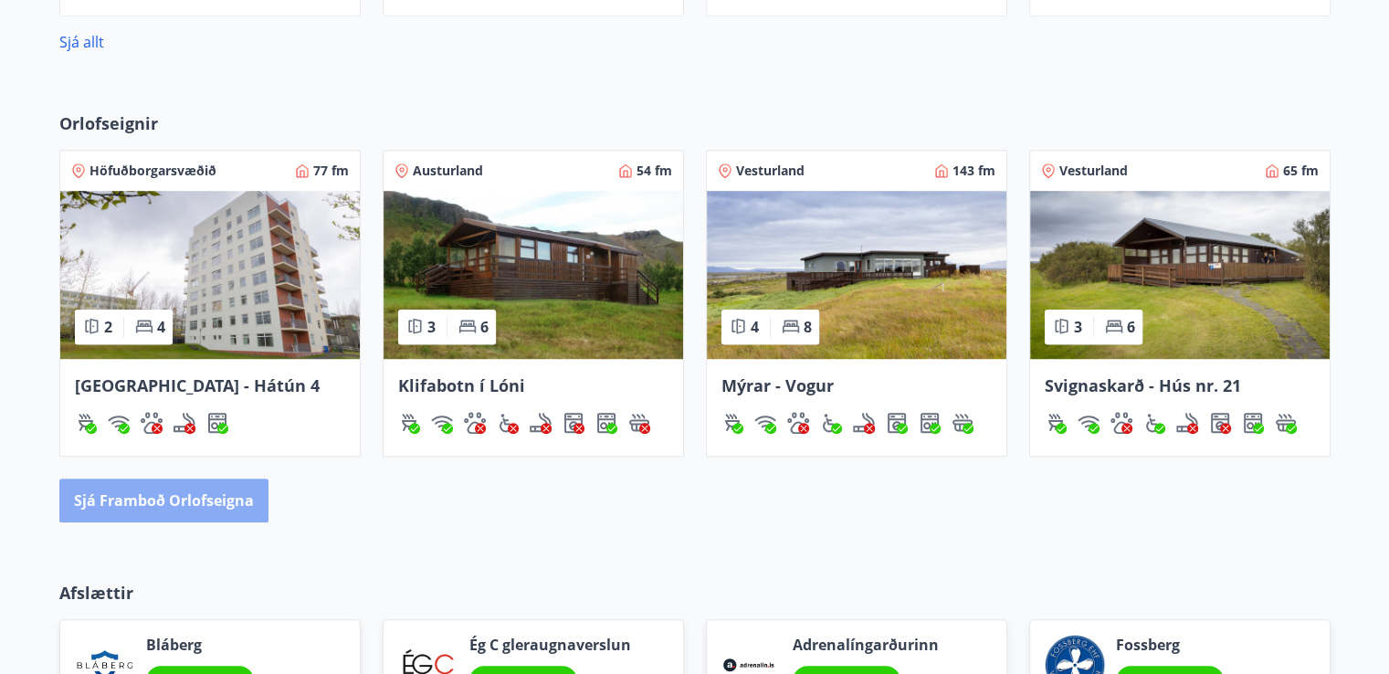
click at [179, 499] on button "Sjá framboð orlofseigna" at bounding box center [163, 500] width 209 height 44
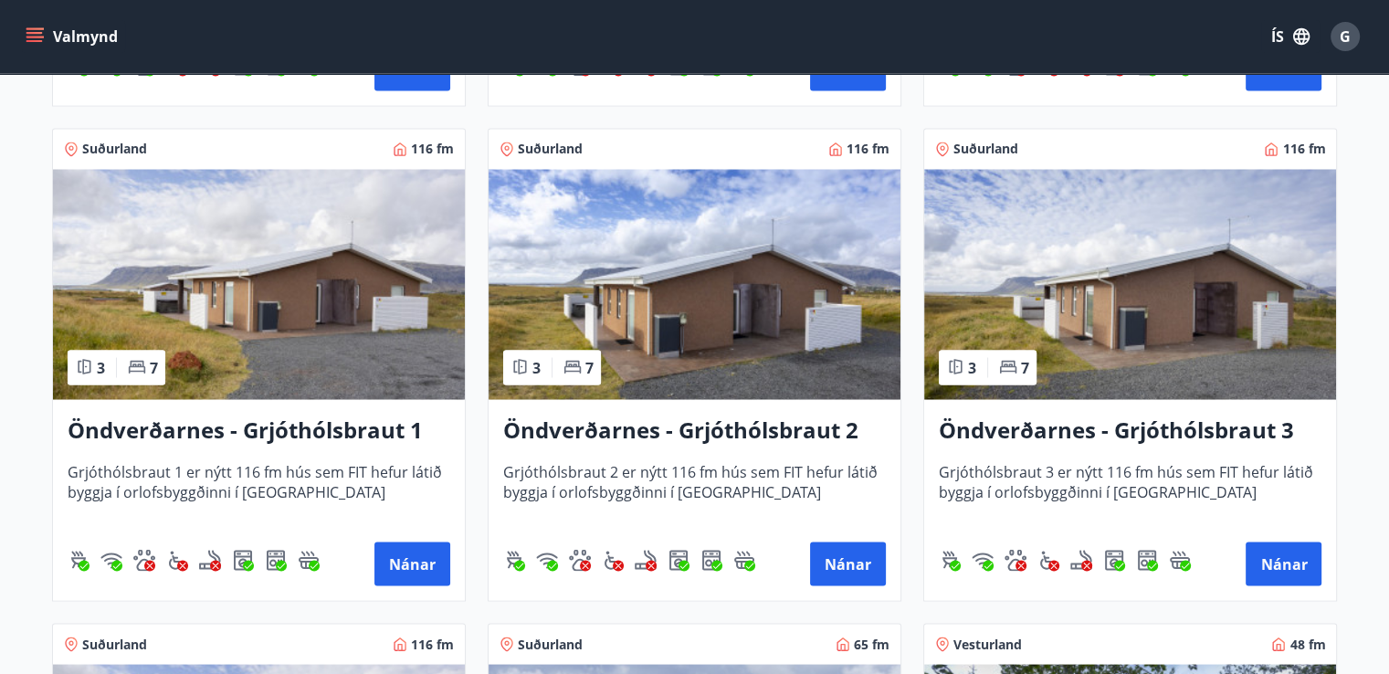
scroll to position [3329, 0]
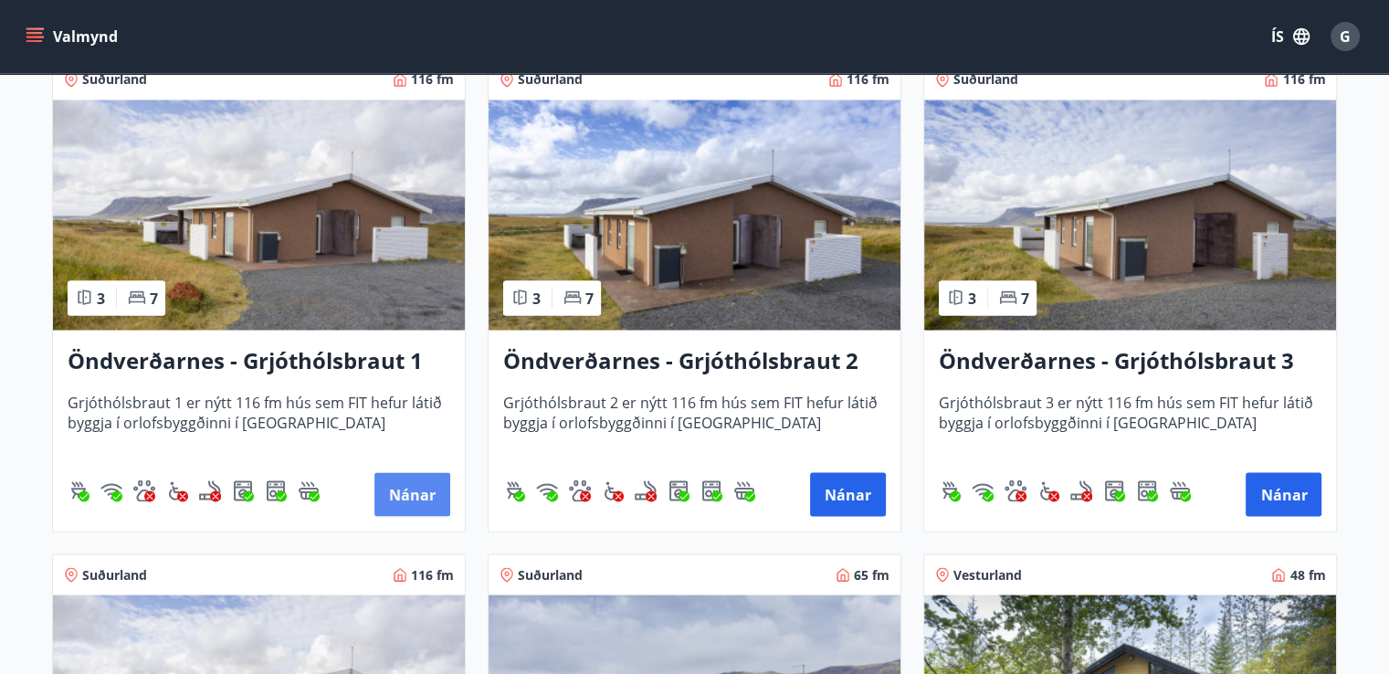
click at [416, 481] on button "Nánar" at bounding box center [412, 494] width 76 height 44
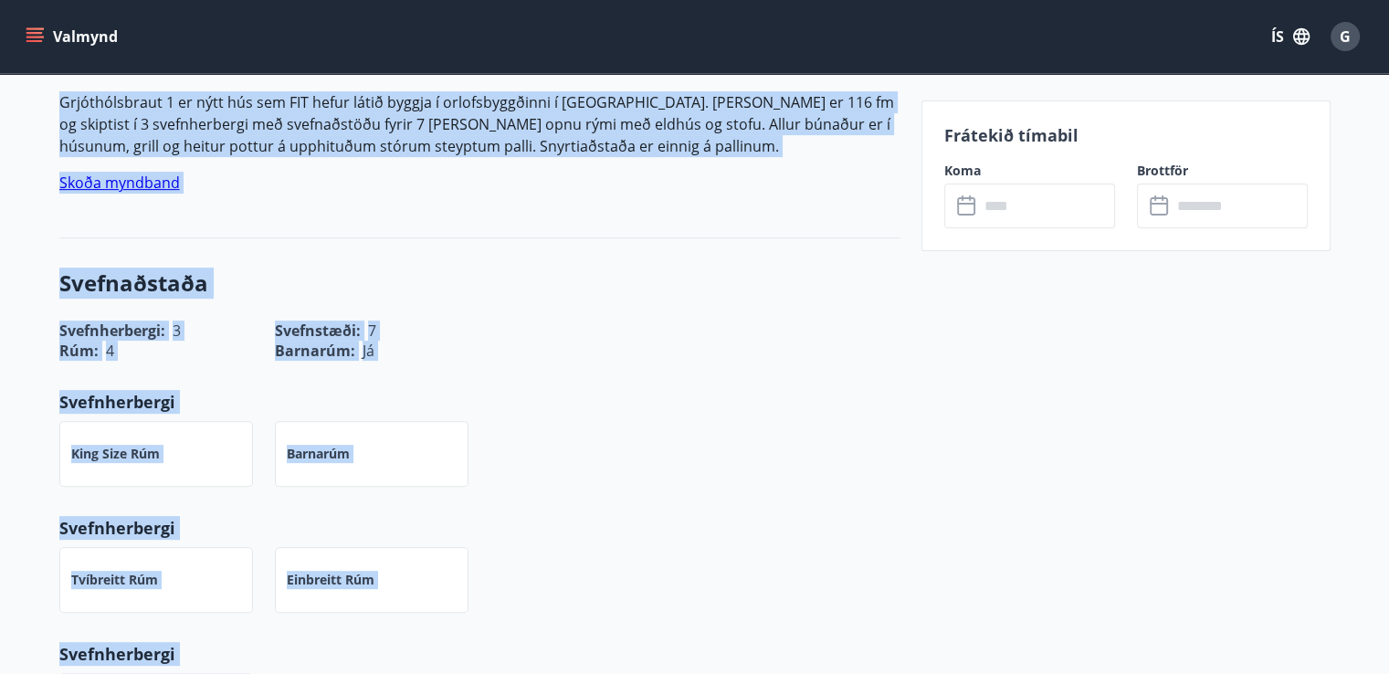
scroll to position [544, 0]
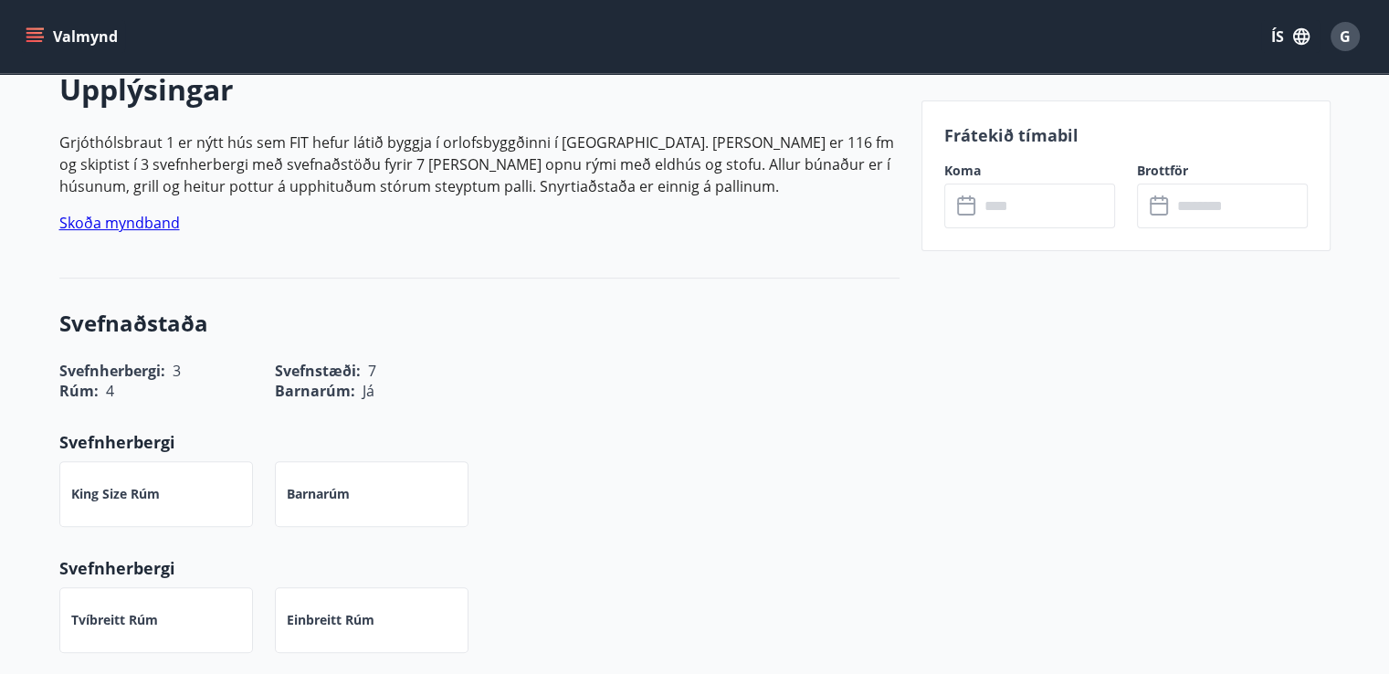
click at [1005, 211] on input "text" at bounding box center [1047, 205] width 136 height 45
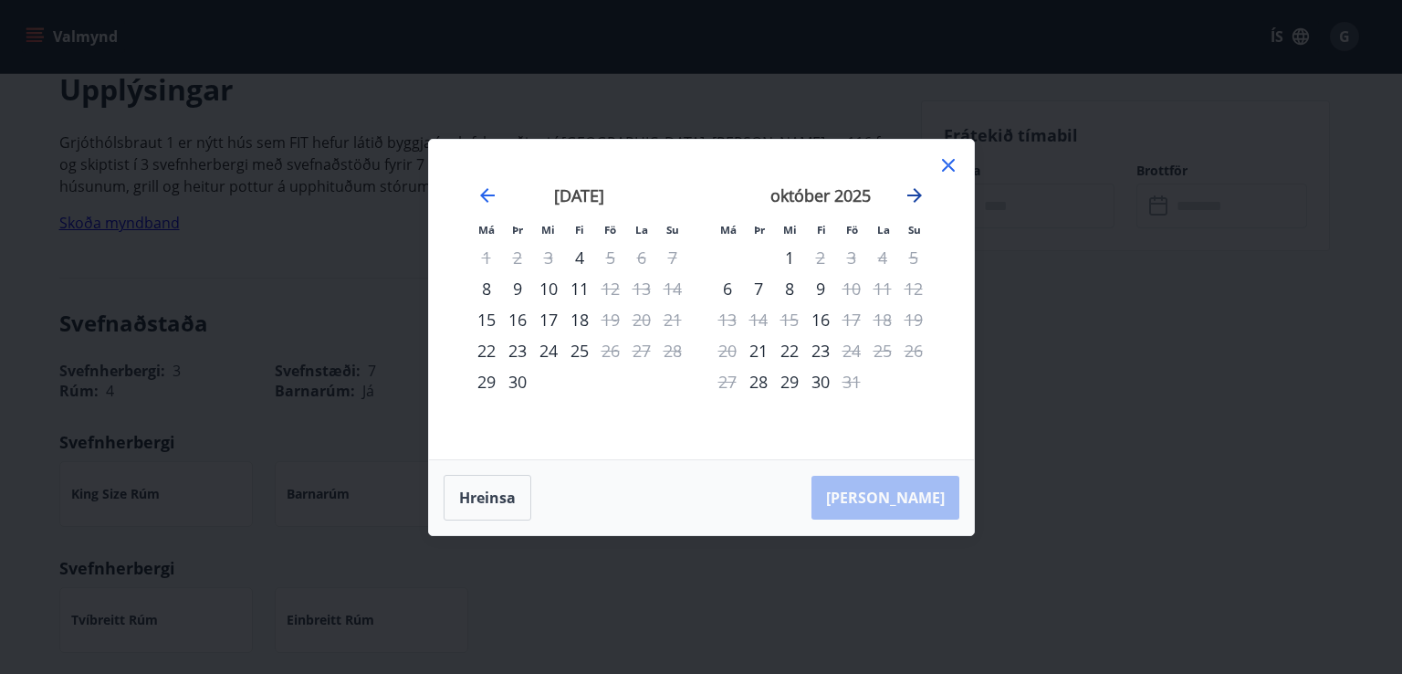
click at [915, 196] on icon "Move forward to switch to the next month." at bounding box center [915, 195] width 22 height 22
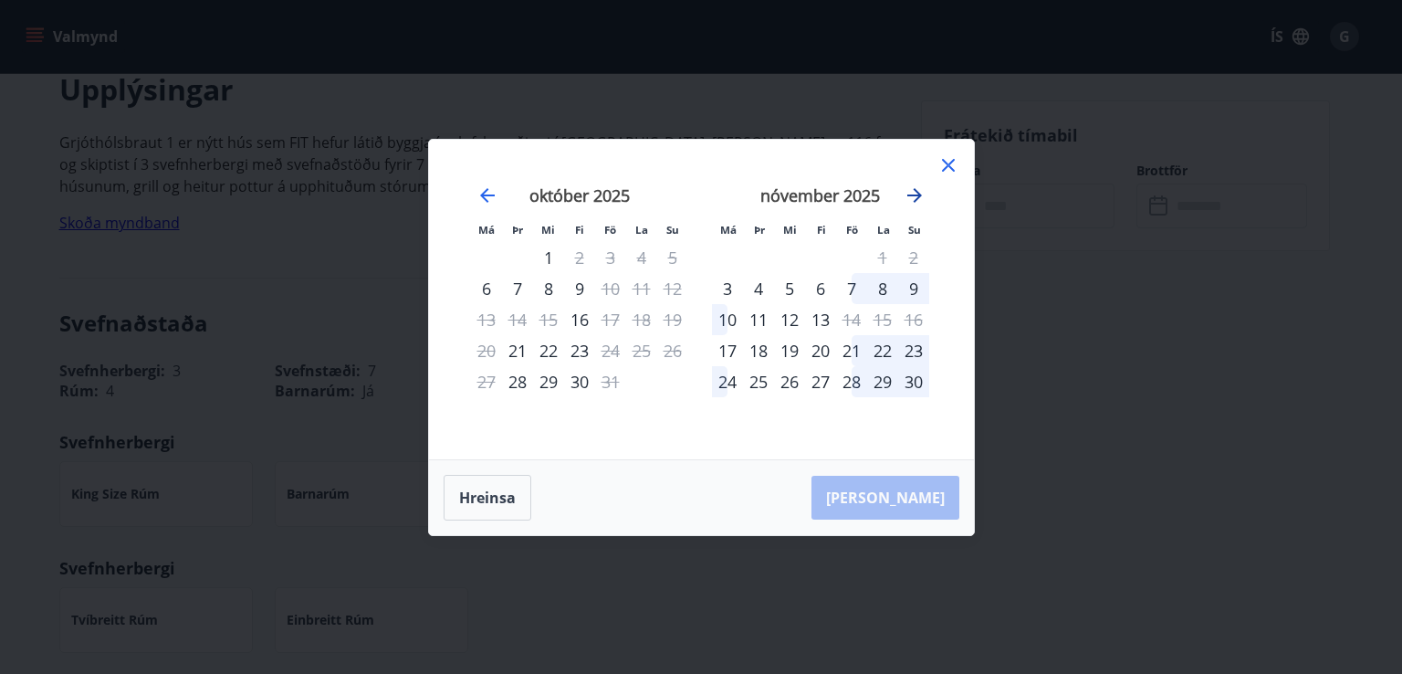
click at [915, 196] on icon "Move forward to switch to the next month." at bounding box center [915, 195] width 22 height 22
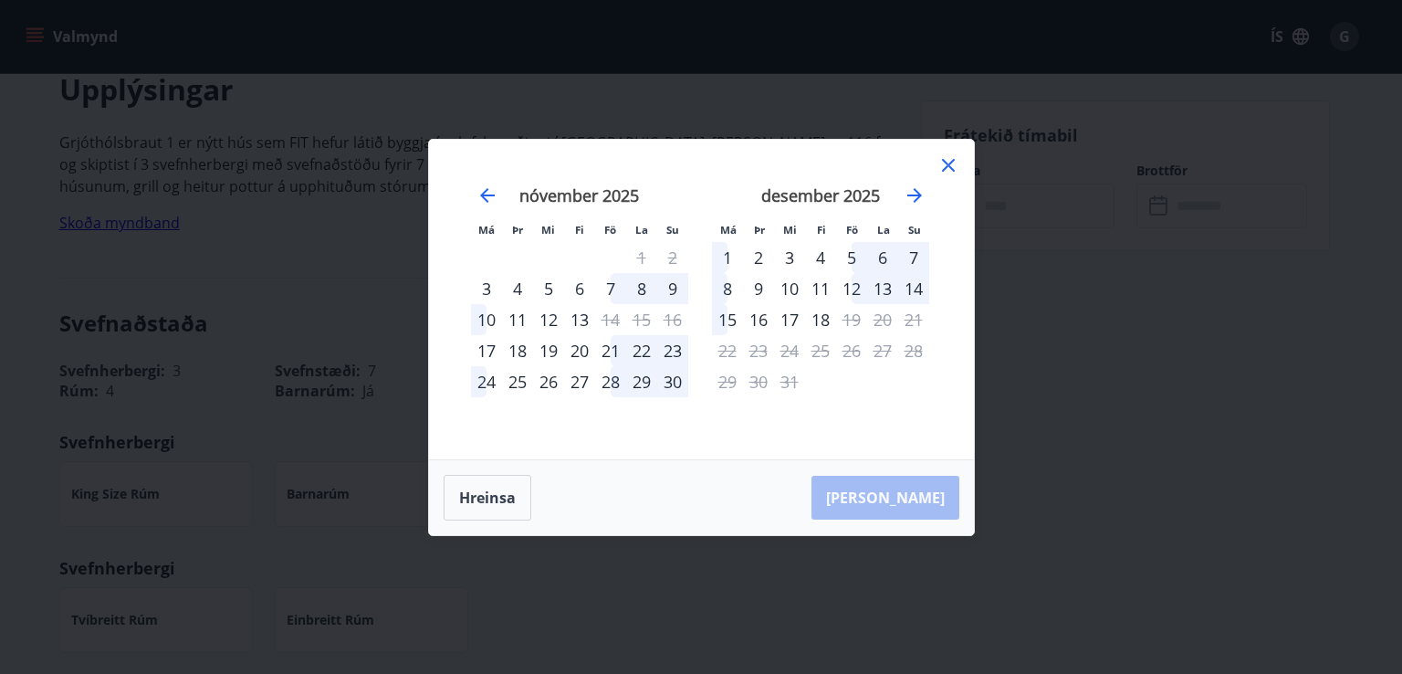
click at [952, 163] on icon at bounding box center [949, 165] width 22 height 22
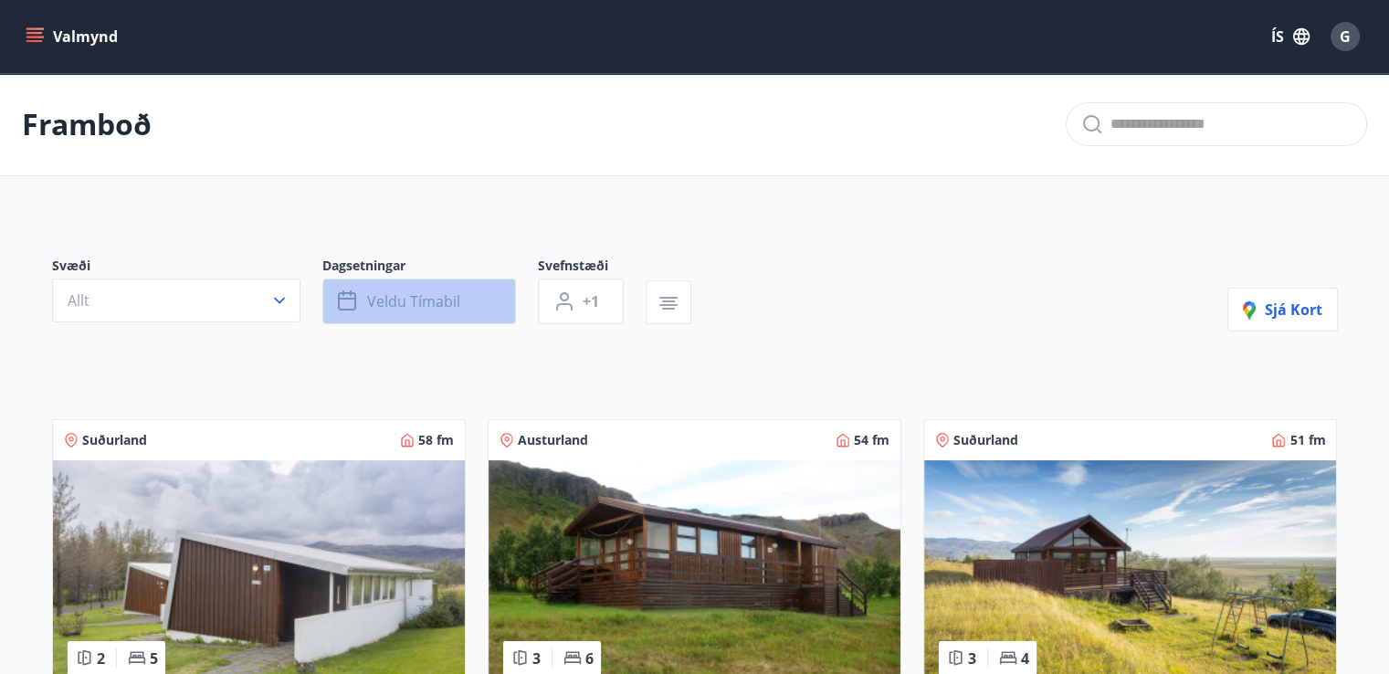
click at [385, 301] on span "Veldu tímabil" at bounding box center [413, 301] width 93 height 20
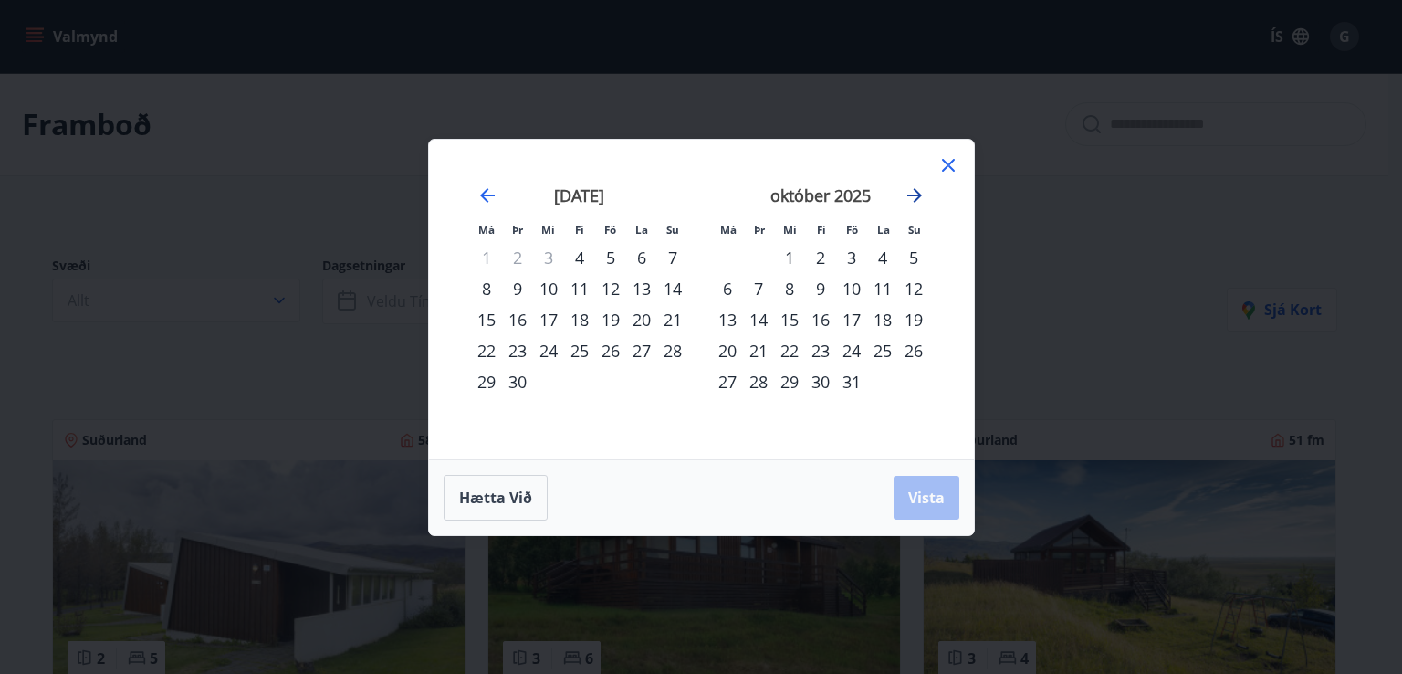
click at [916, 195] on icon "Move forward to switch to the next month." at bounding box center [914, 195] width 15 height 15
click at [730, 351] on div "22" at bounding box center [727, 350] width 31 height 31
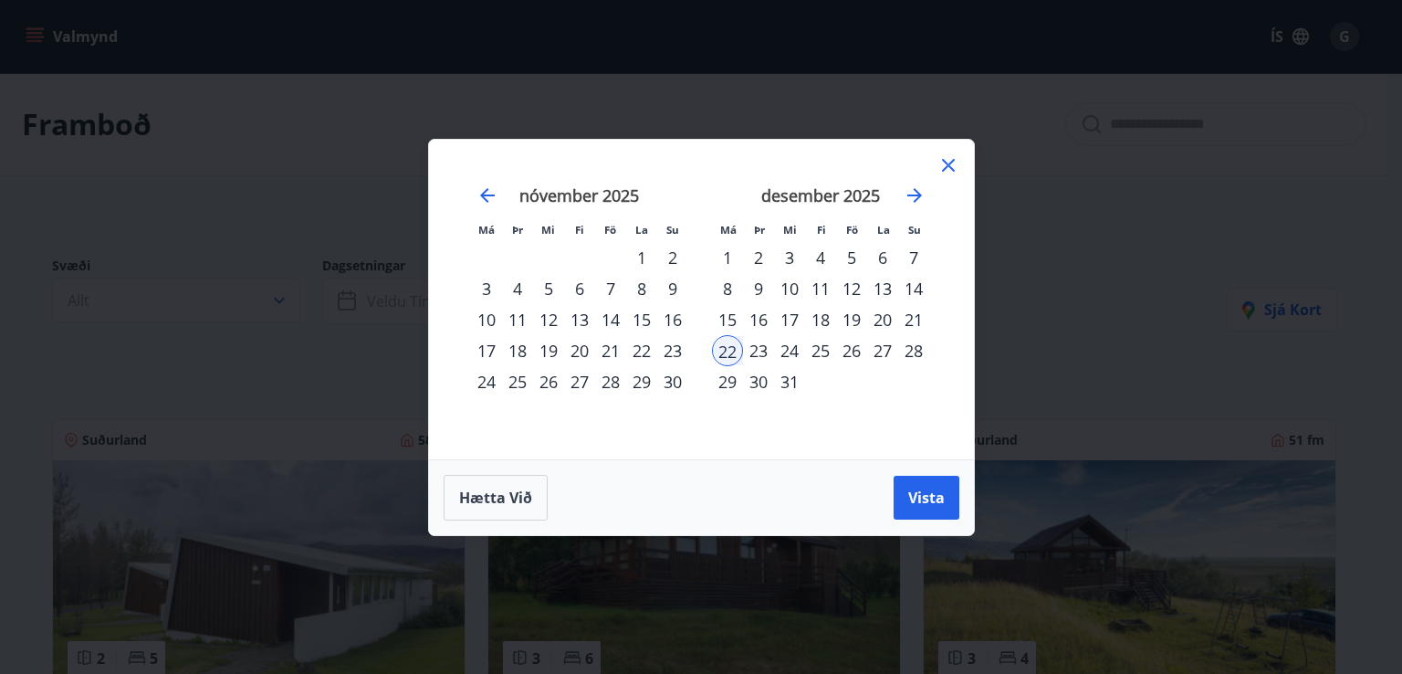
click at [915, 350] on div "28" at bounding box center [913, 350] width 31 height 31
click at [935, 488] on span "Vista" at bounding box center [926, 497] width 37 height 20
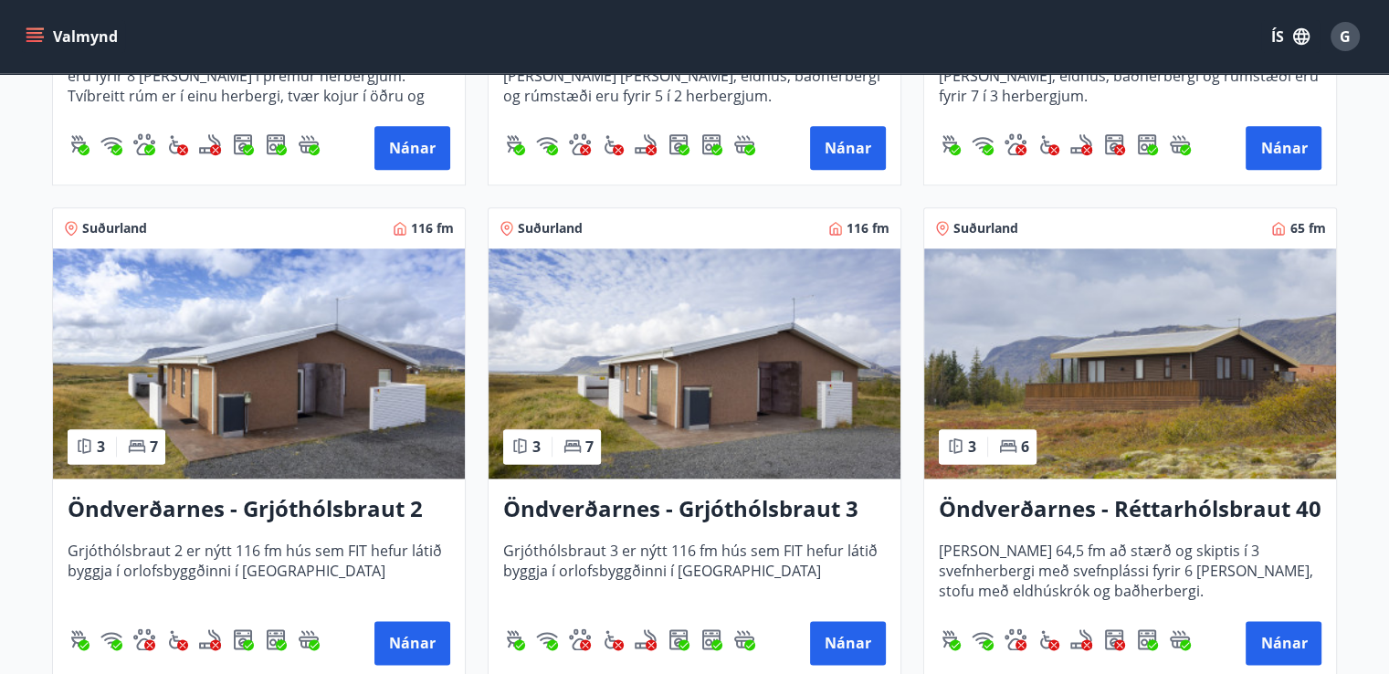
scroll to position [2191, 0]
click at [414, 644] on button "Nánar" at bounding box center [412, 643] width 76 height 44
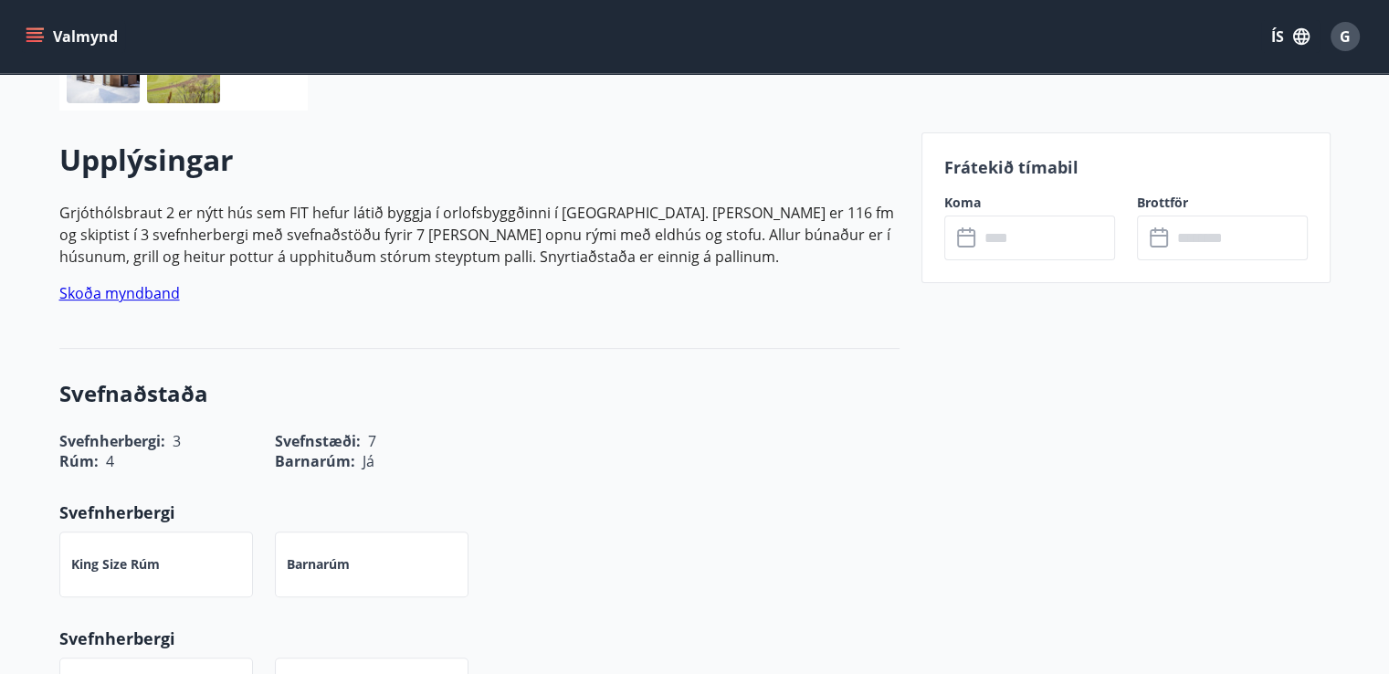
scroll to position [475, 0]
click at [987, 245] on input "text" at bounding box center [1047, 237] width 136 height 45
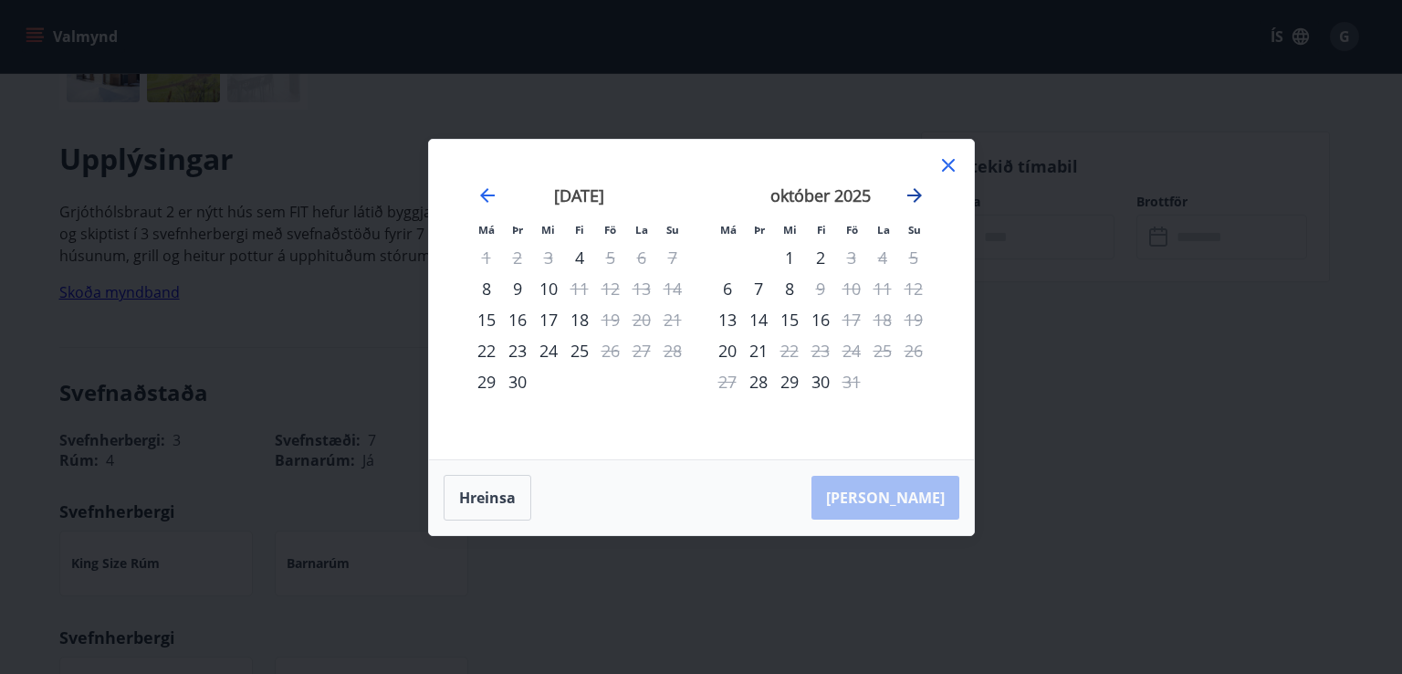
click at [914, 195] on icon "Move forward to switch to the next month." at bounding box center [914, 195] width 15 height 15
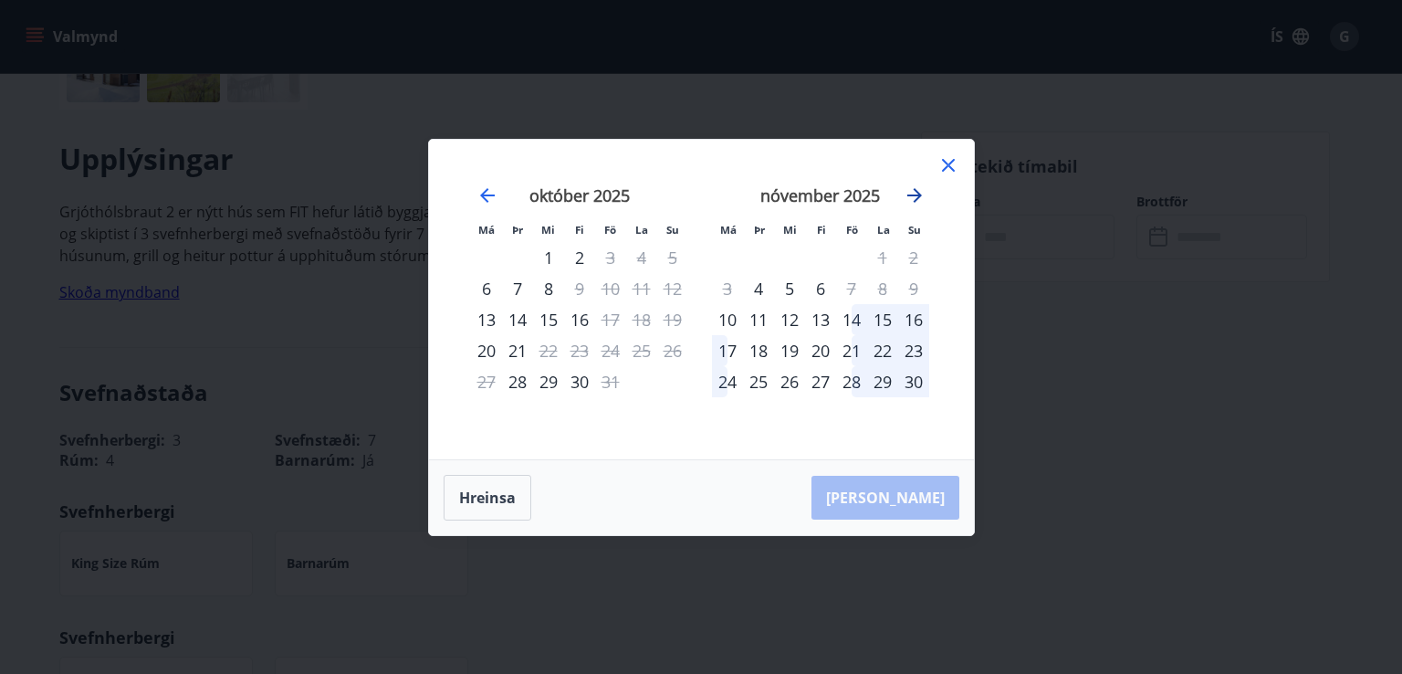
click at [914, 195] on icon "Move forward to switch to the next month." at bounding box center [914, 195] width 15 height 15
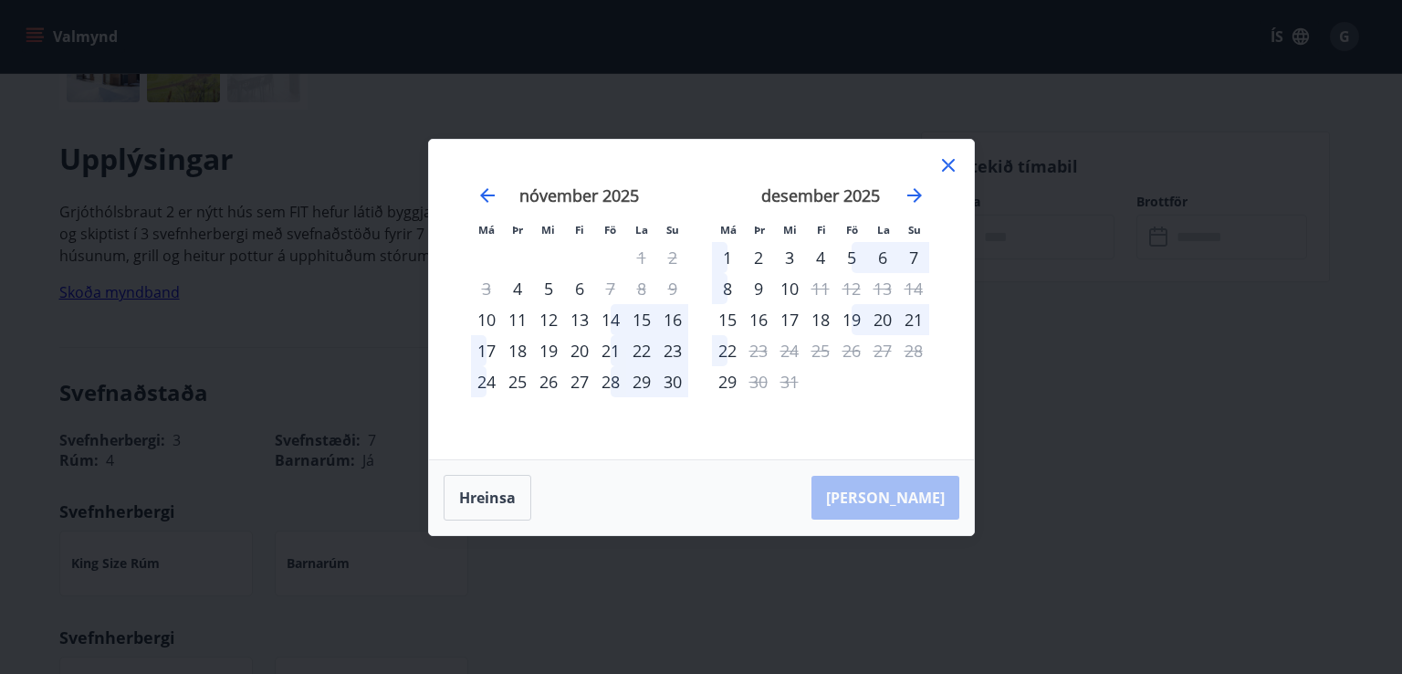
click at [944, 157] on icon at bounding box center [949, 165] width 22 height 22
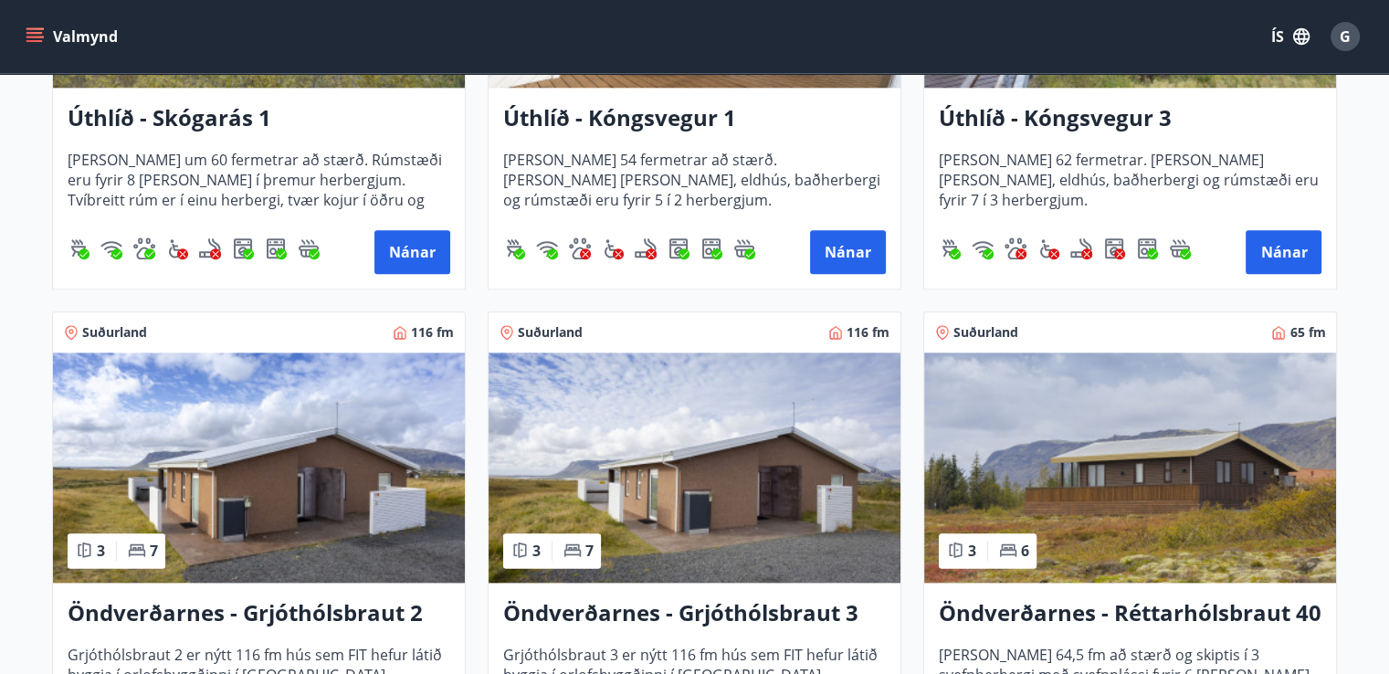
scroll to position [2123, 0]
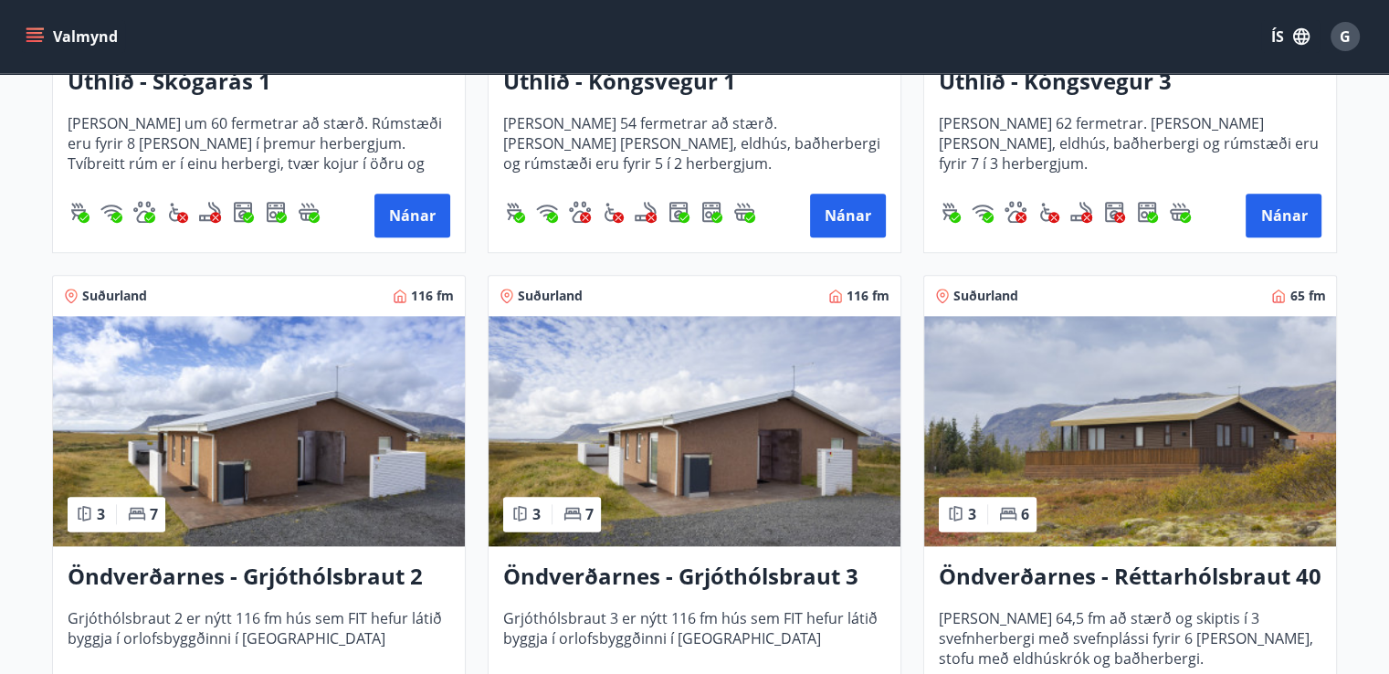
click at [770, 437] on img at bounding box center [694, 431] width 412 height 230
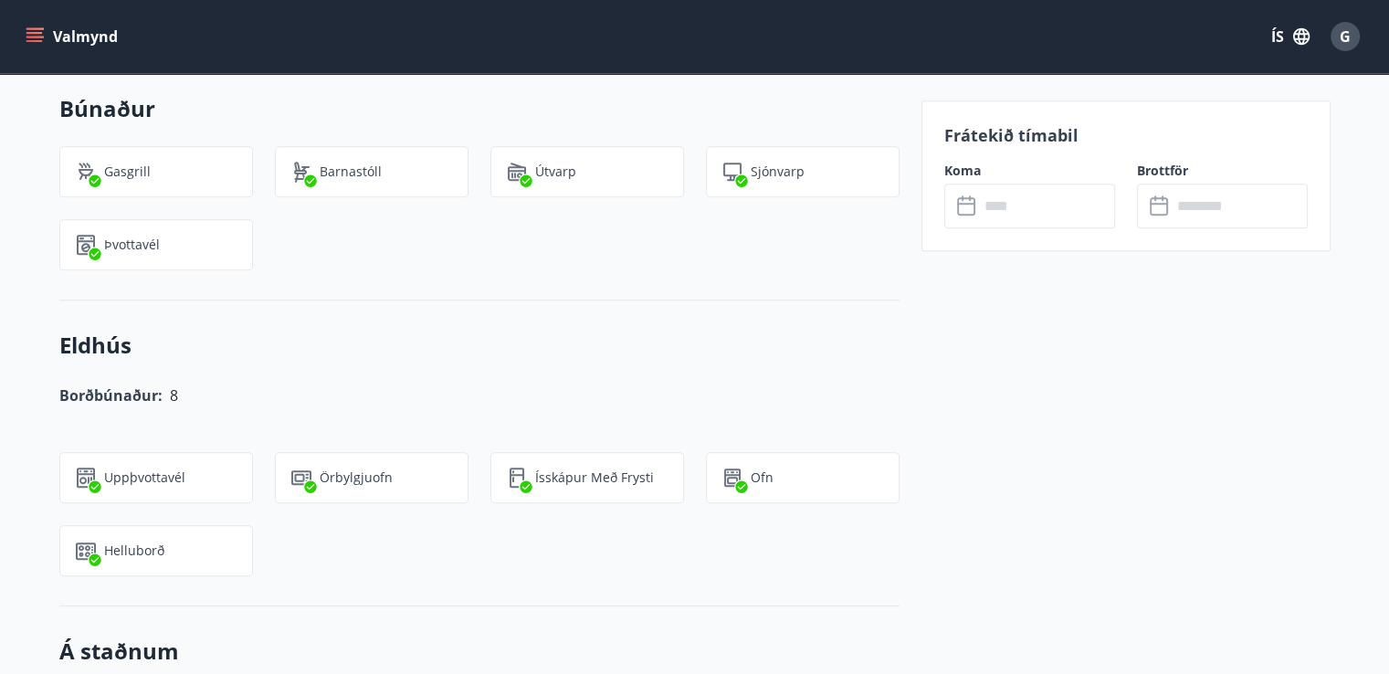
scroll to position [503, 0]
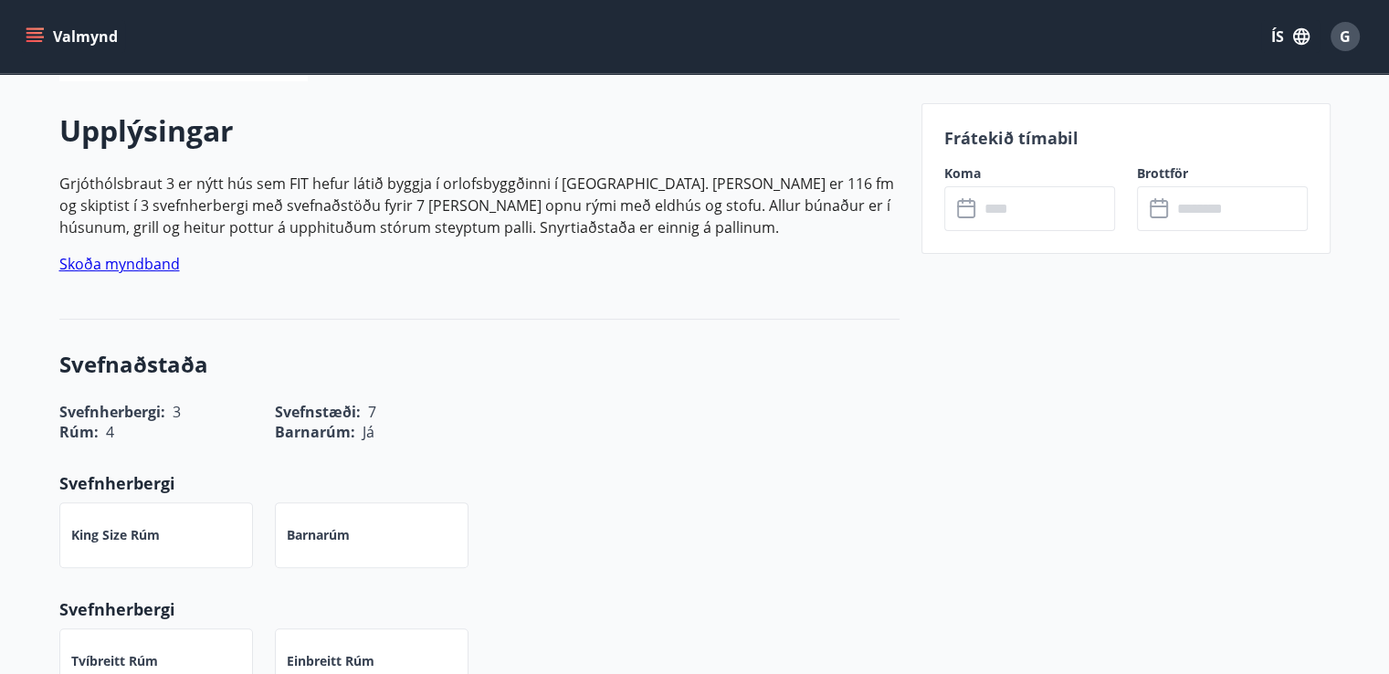
click at [1026, 227] on input "text" at bounding box center [1047, 208] width 136 height 45
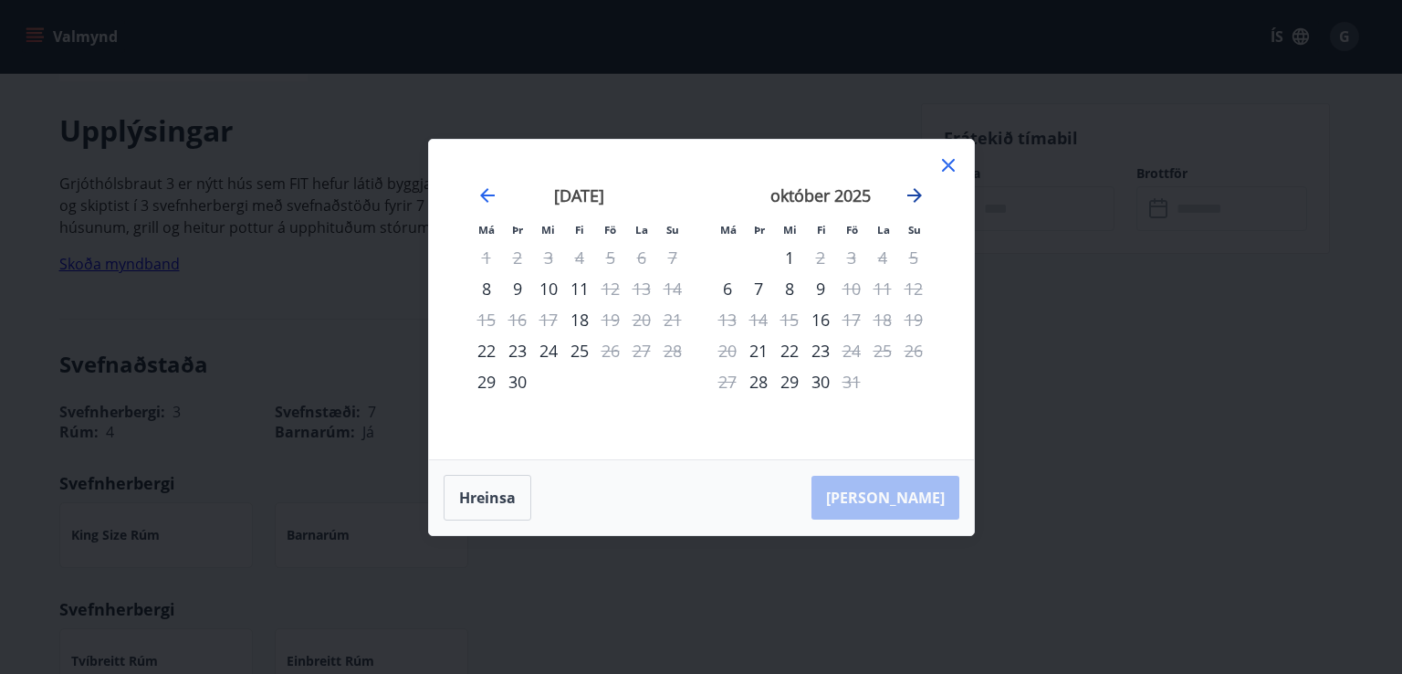
click at [911, 194] on icon "Move forward to switch to the next month." at bounding box center [914, 195] width 15 height 15
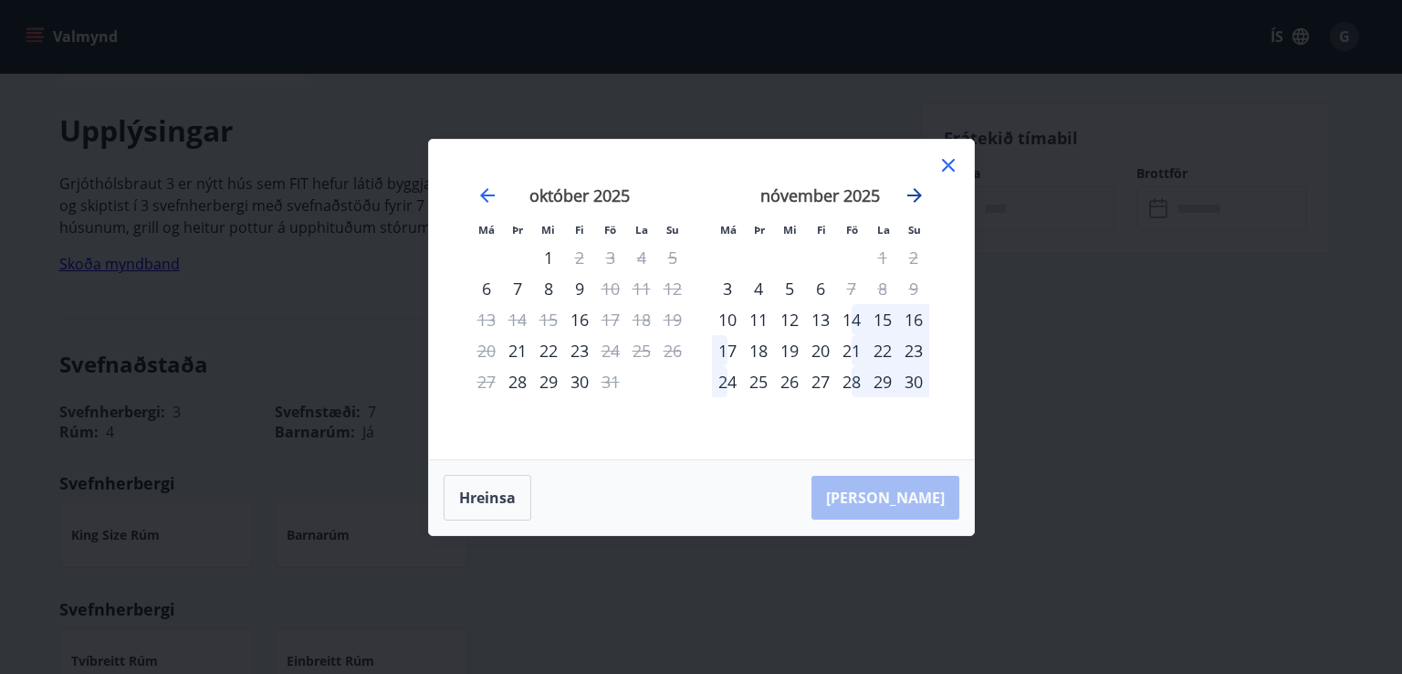
click at [911, 194] on icon "Move forward to switch to the next month." at bounding box center [914, 195] width 15 height 15
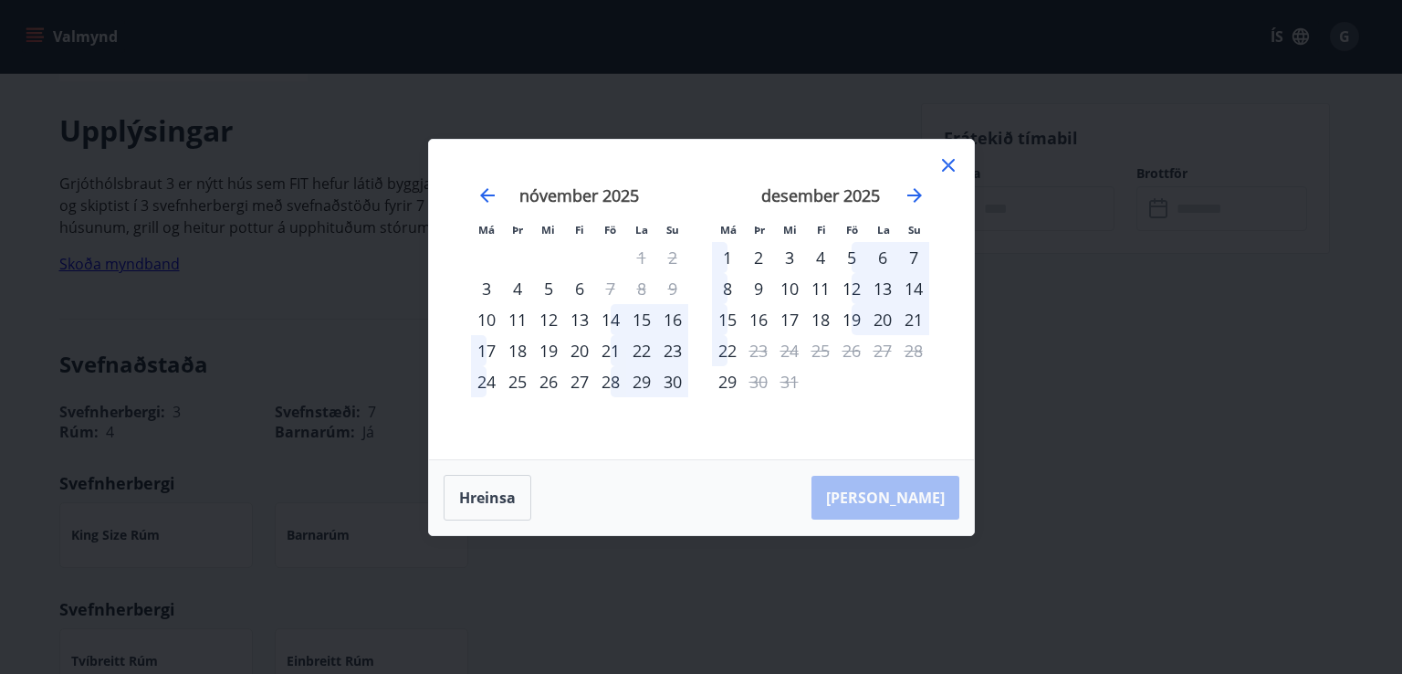
click at [944, 165] on icon at bounding box center [949, 165] width 22 height 22
